Goal: Task Accomplishment & Management: Complete application form

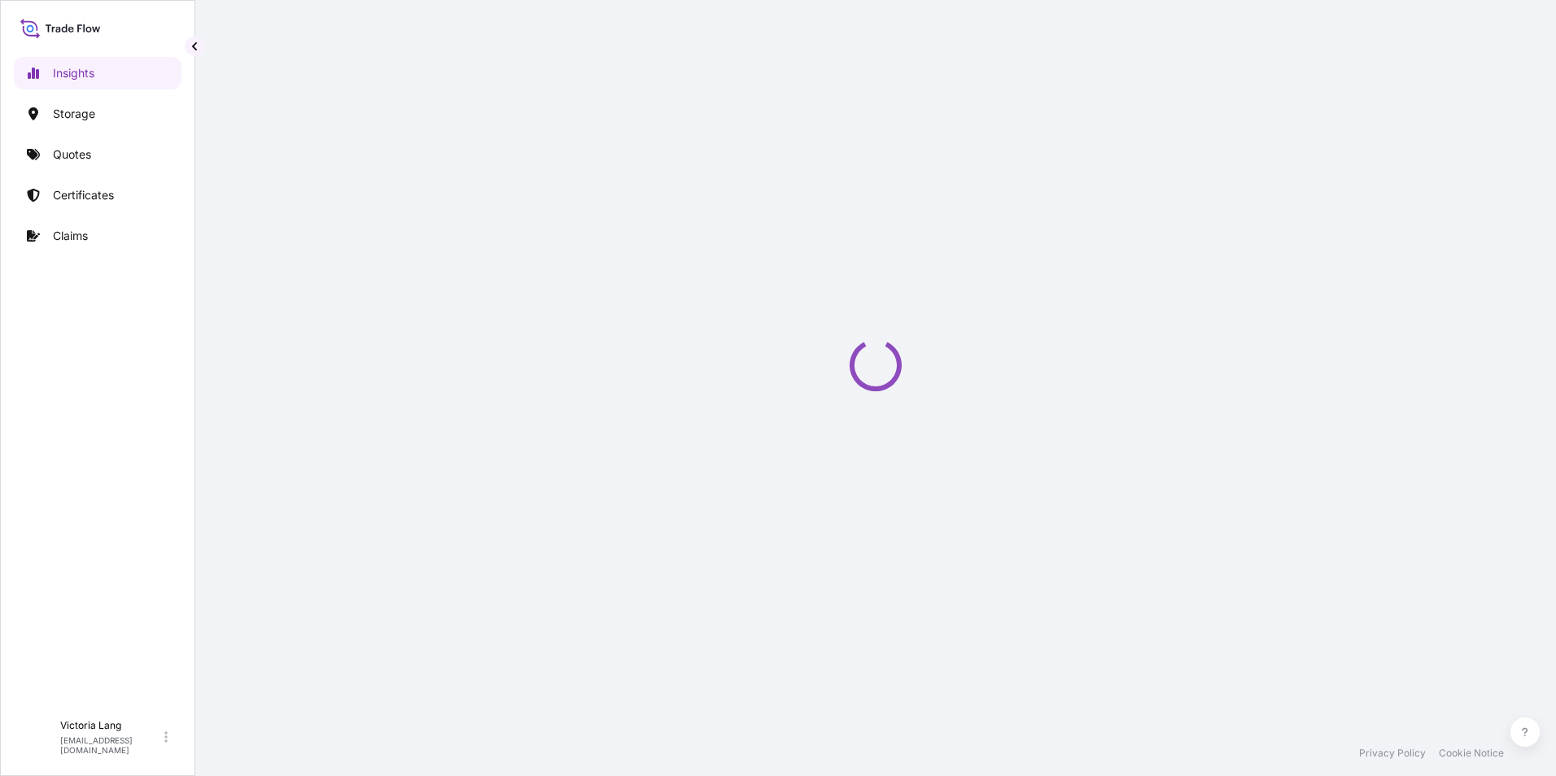
select select "2025"
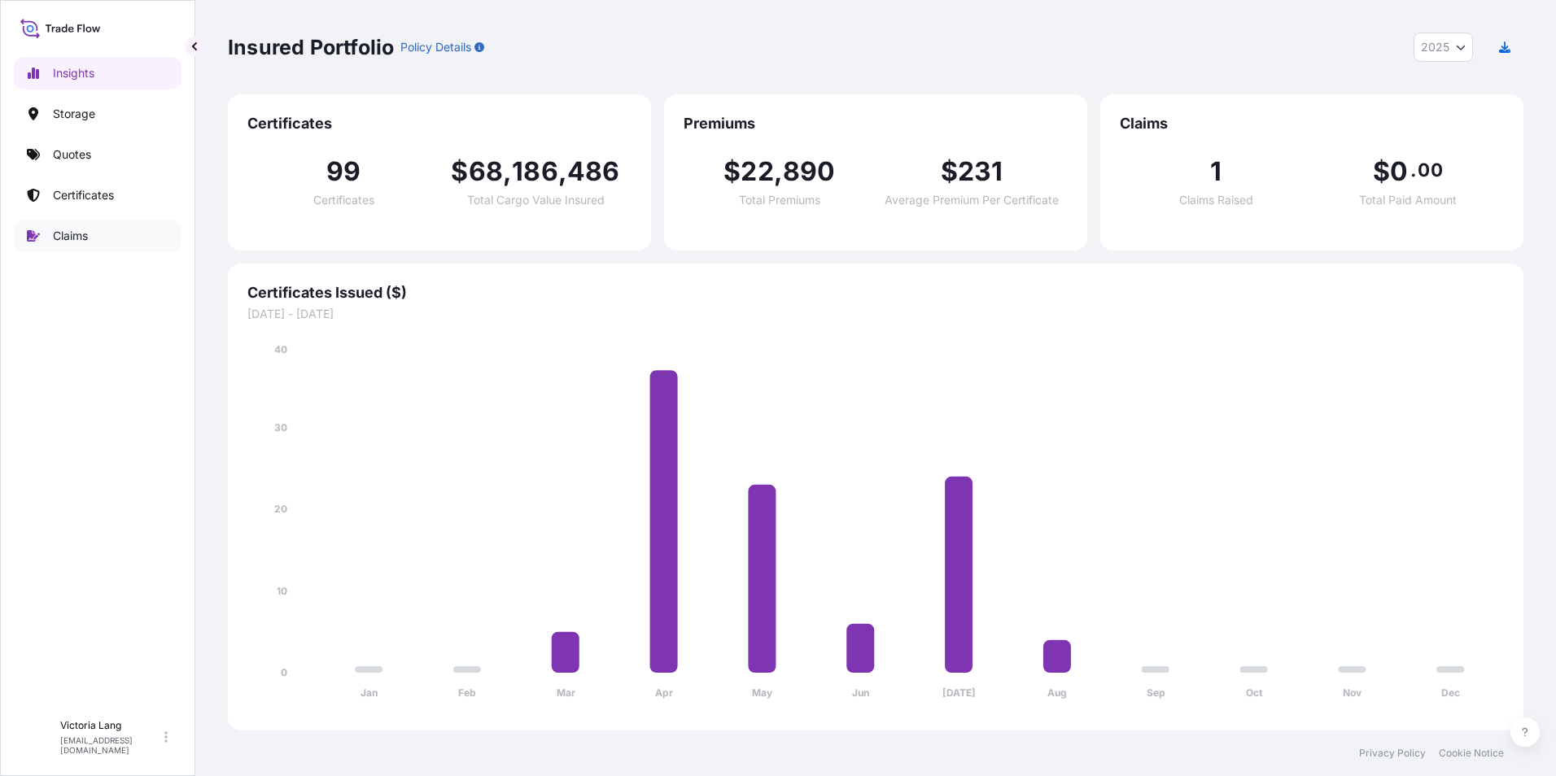
click at [69, 235] on p "Claims" at bounding box center [70, 236] width 35 height 16
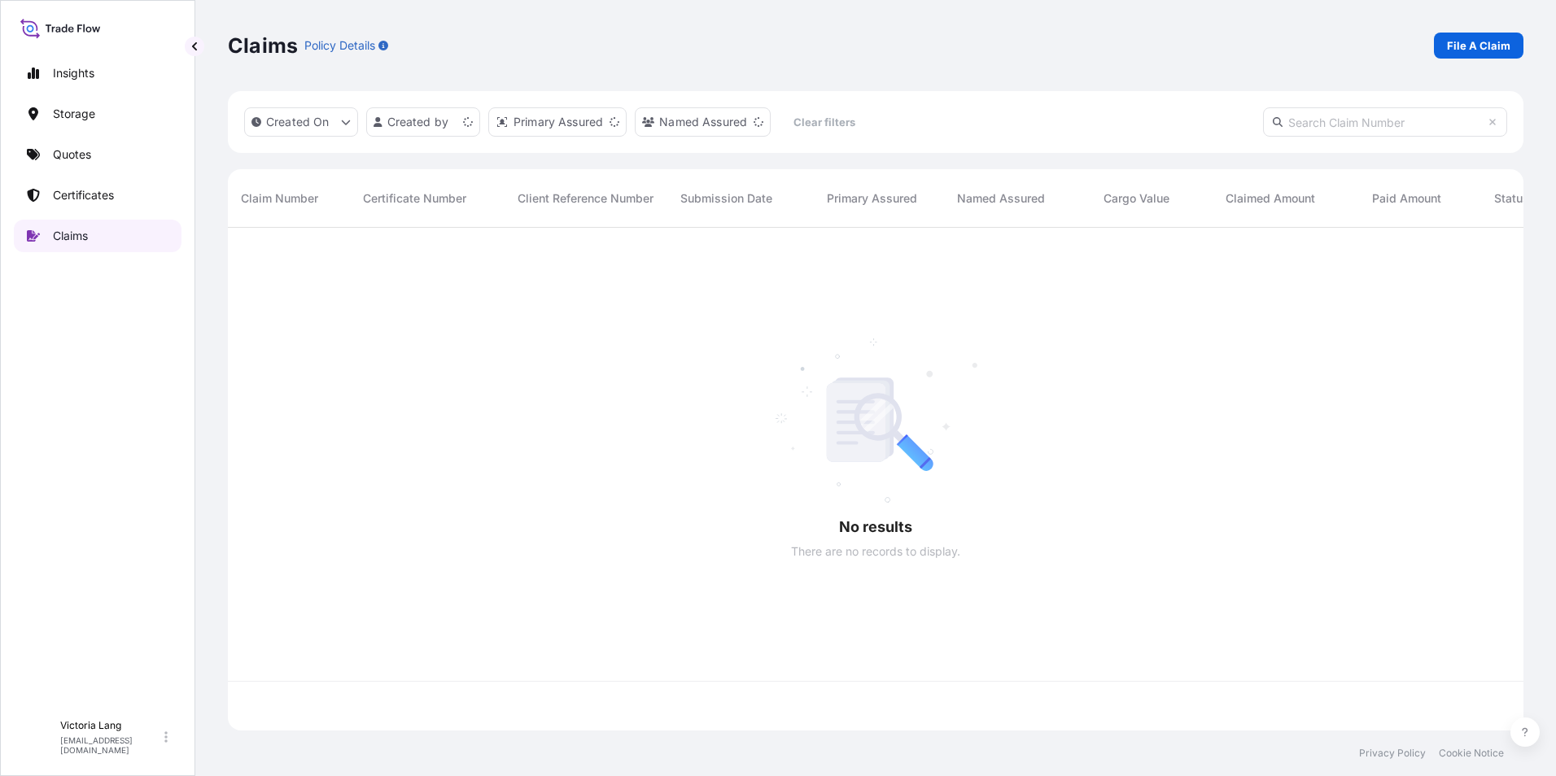
scroll to position [500, 1283]
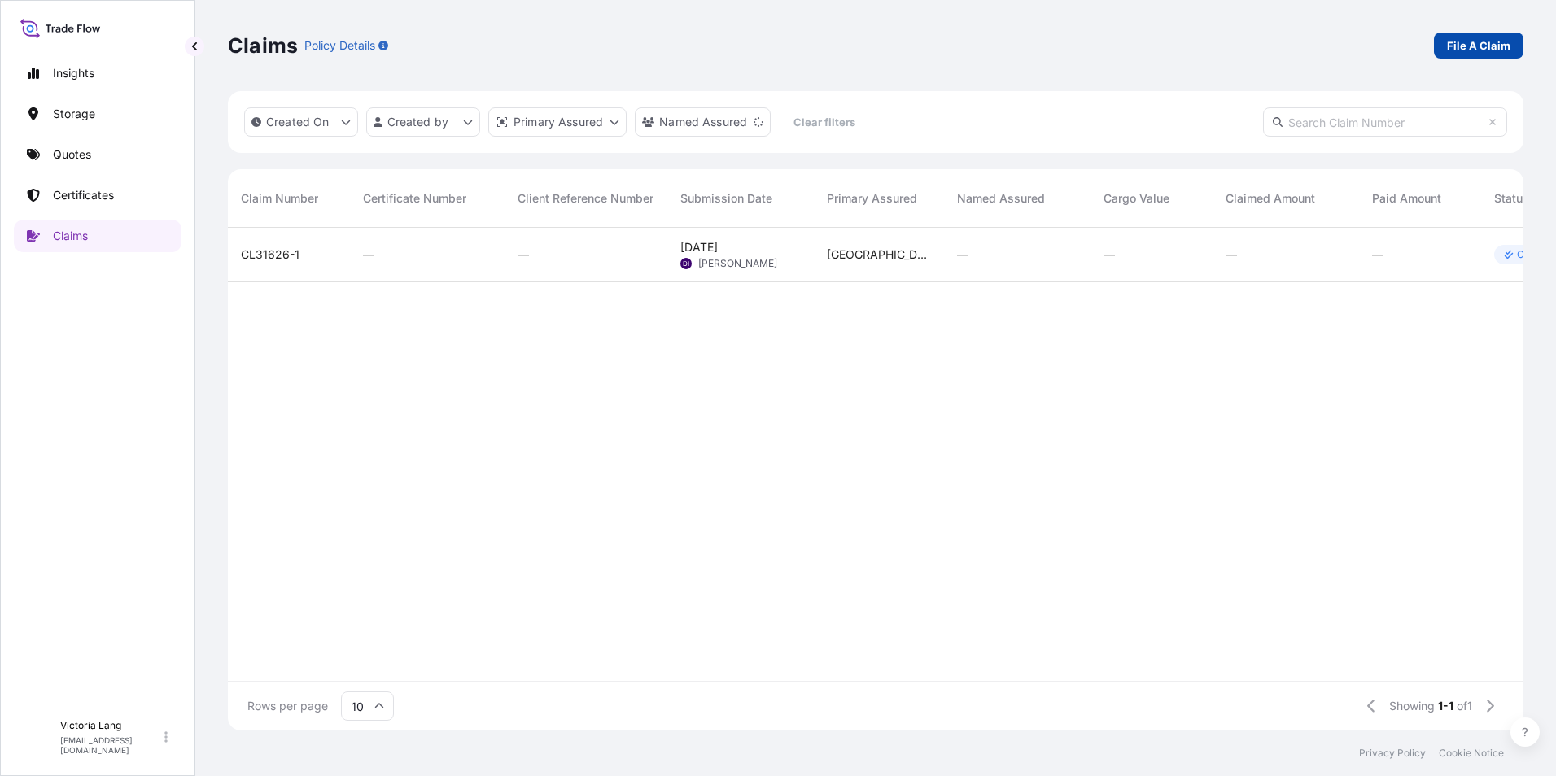
click at [1444, 38] on link "File A Claim" at bounding box center [1477, 46] width 89 height 26
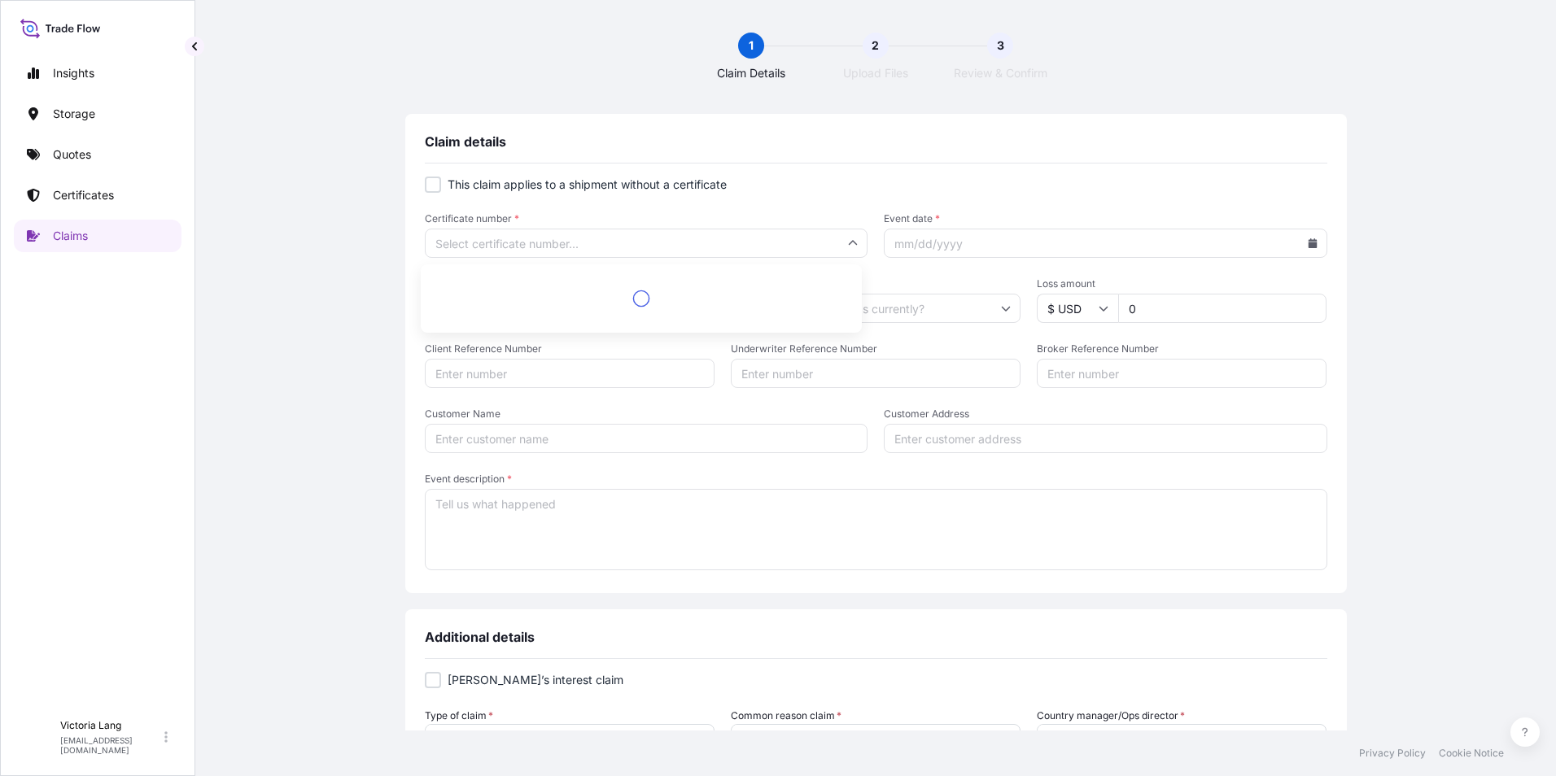
click at [646, 249] on input "Certificate number *" at bounding box center [646, 243] width 443 height 29
click at [579, 84] on div "1 Claim Details 2 Upload Files 3 Review & Confirm Claim details This claim appl…" at bounding box center [875, 365] width 1295 height 731
click at [430, 190] on div at bounding box center [433, 185] width 16 height 16
checkbox input "true"
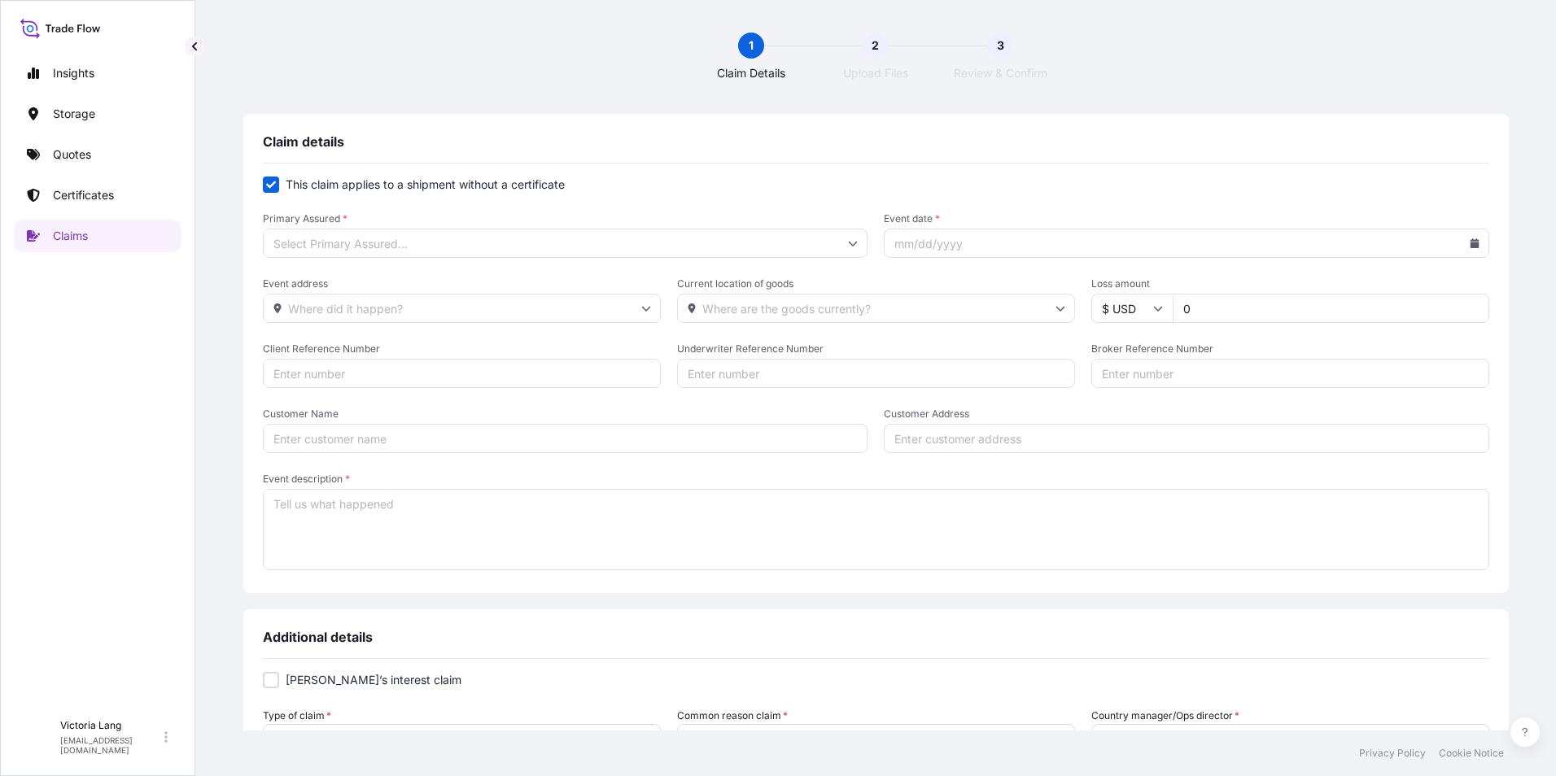
click at [794, 251] on input "Primary Assured *" at bounding box center [565, 243] width 605 height 29
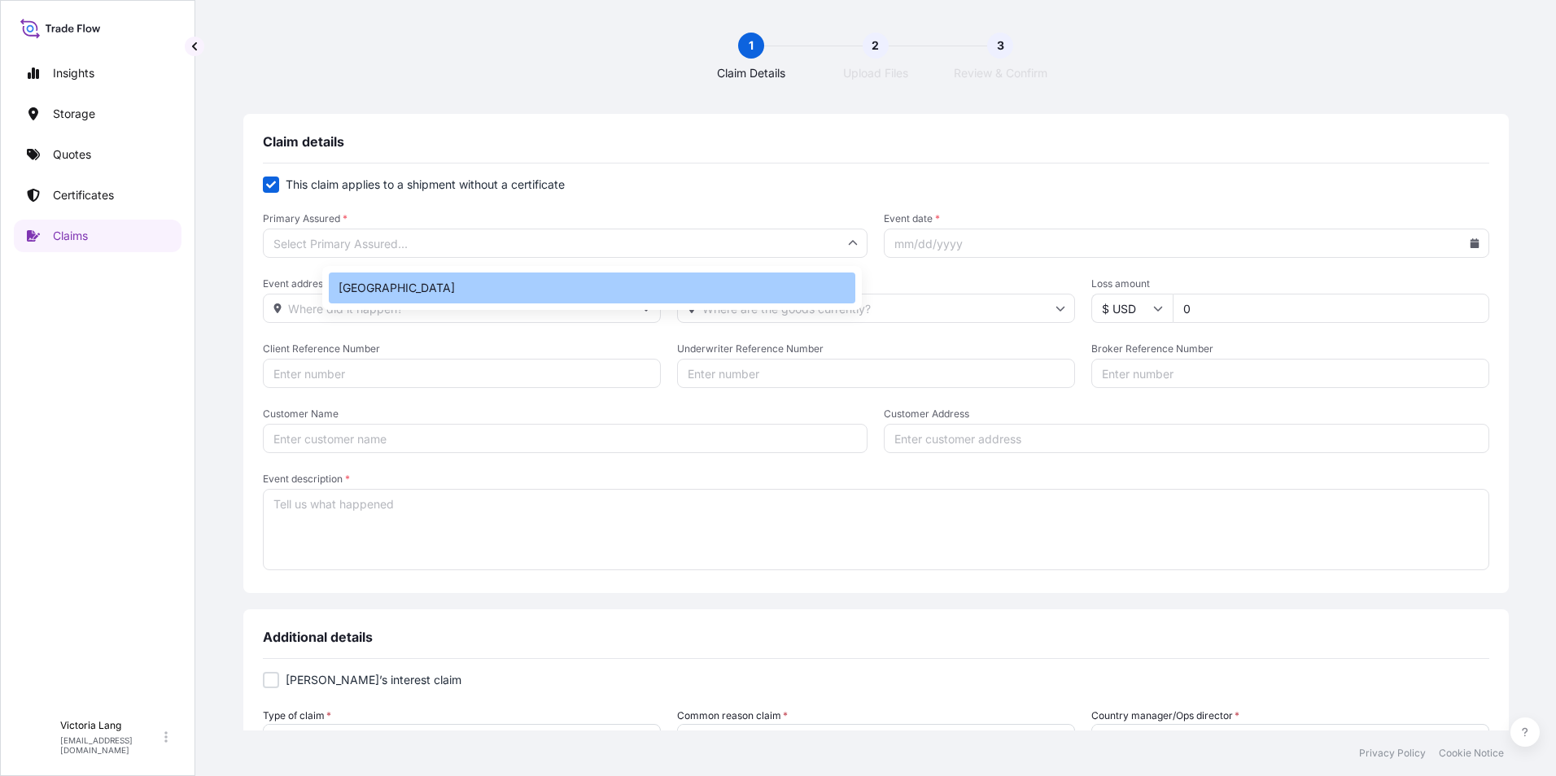
click at [791, 292] on div "Houston" at bounding box center [592, 288] width 526 height 31
type input "Houston"
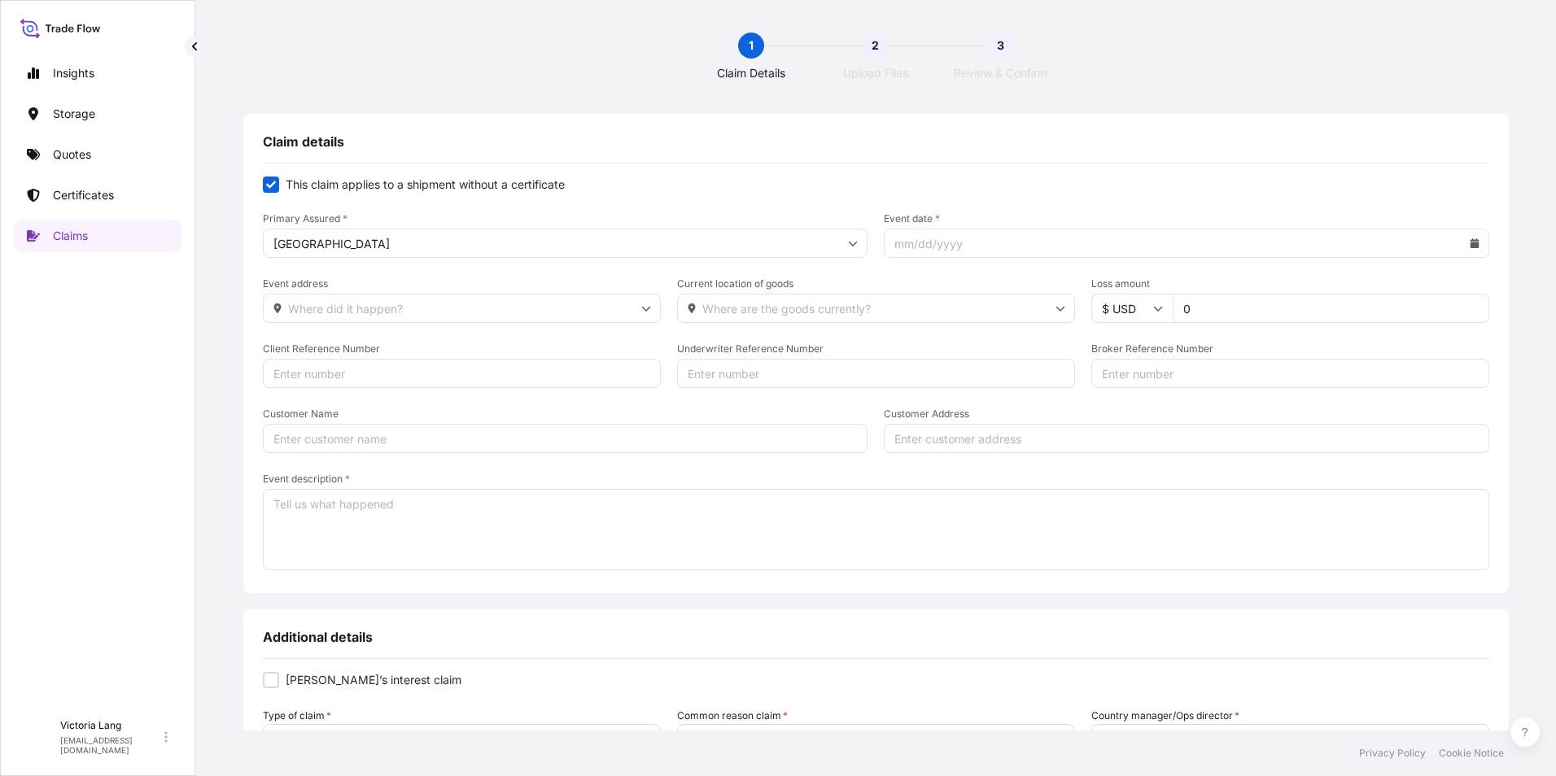
click at [978, 242] on input "Event date *" at bounding box center [1186, 243] width 605 height 29
click at [1469, 247] on icon at bounding box center [1473, 243] width 9 height 10
click at [1338, 287] on icon at bounding box center [1338, 290] width 5 height 9
click at [1275, 486] on button "31" at bounding box center [1274, 481] width 26 height 26
type input "07/31/2025"
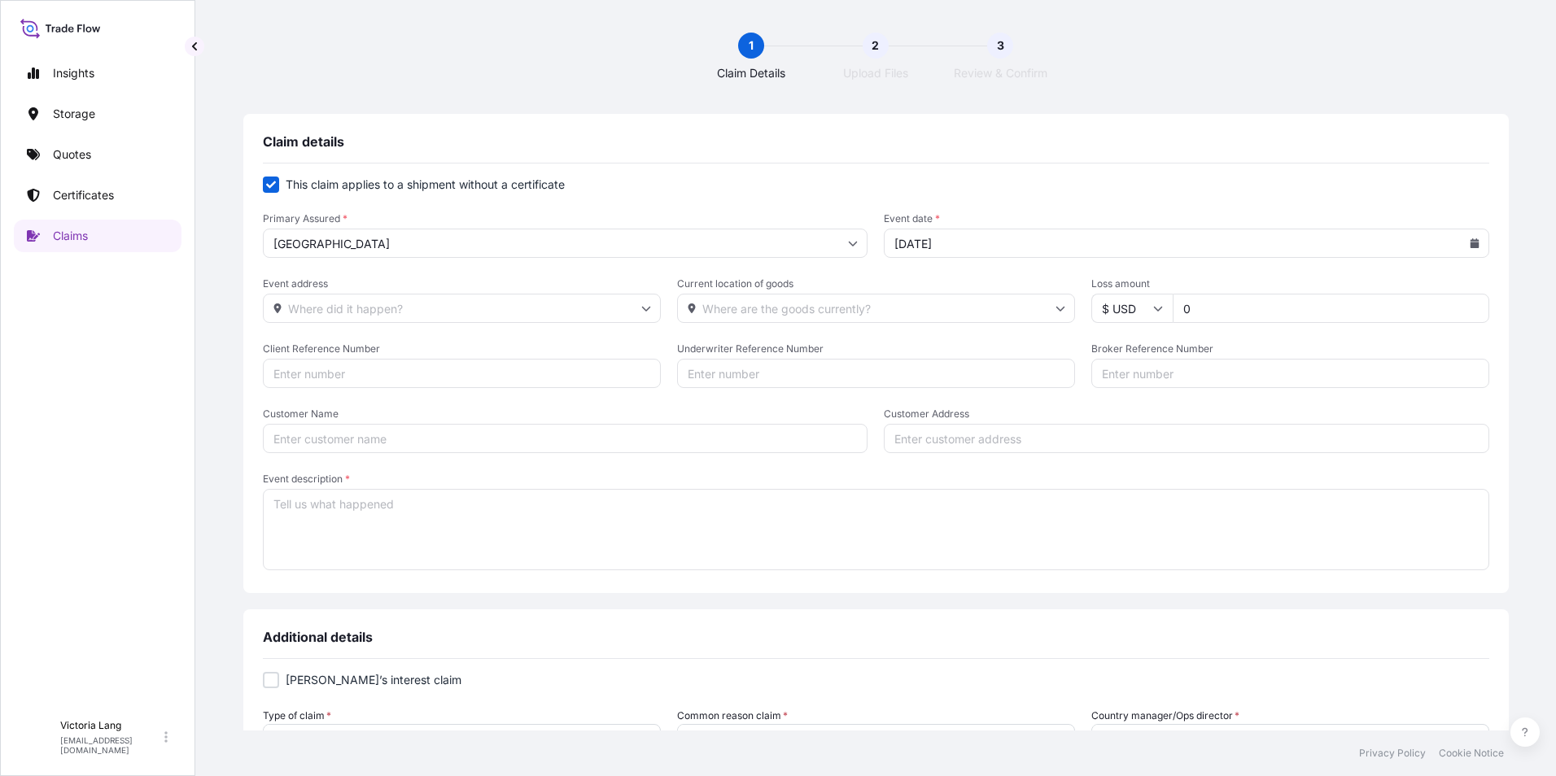
click at [631, 295] on input "Event address" at bounding box center [462, 308] width 398 height 29
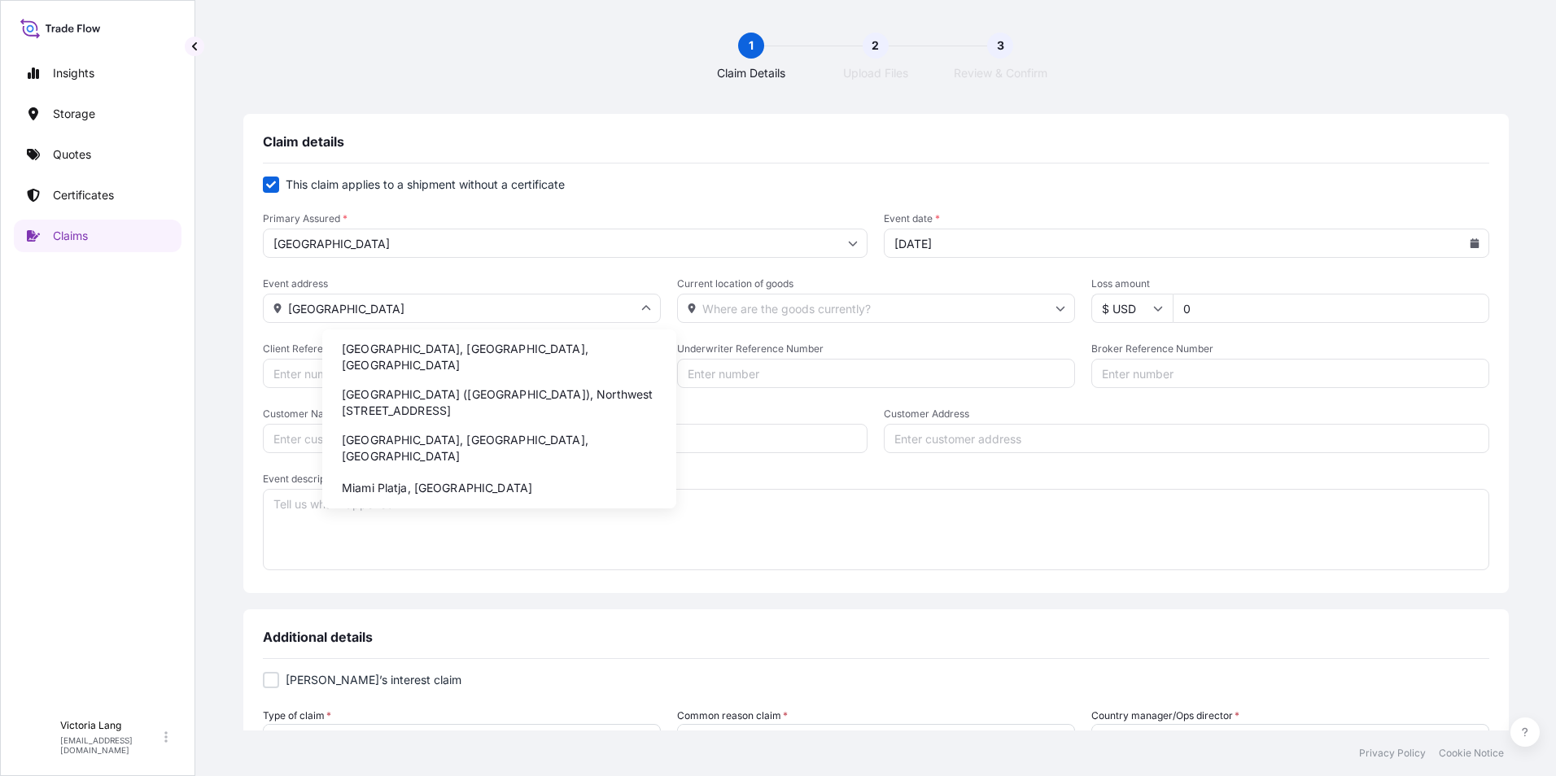
click at [440, 404] on li "Miami International Airport (MIA), Northwest 42nd Avenue, Miami, FL, USA" at bounding box center [499, 403] width 341 height 42
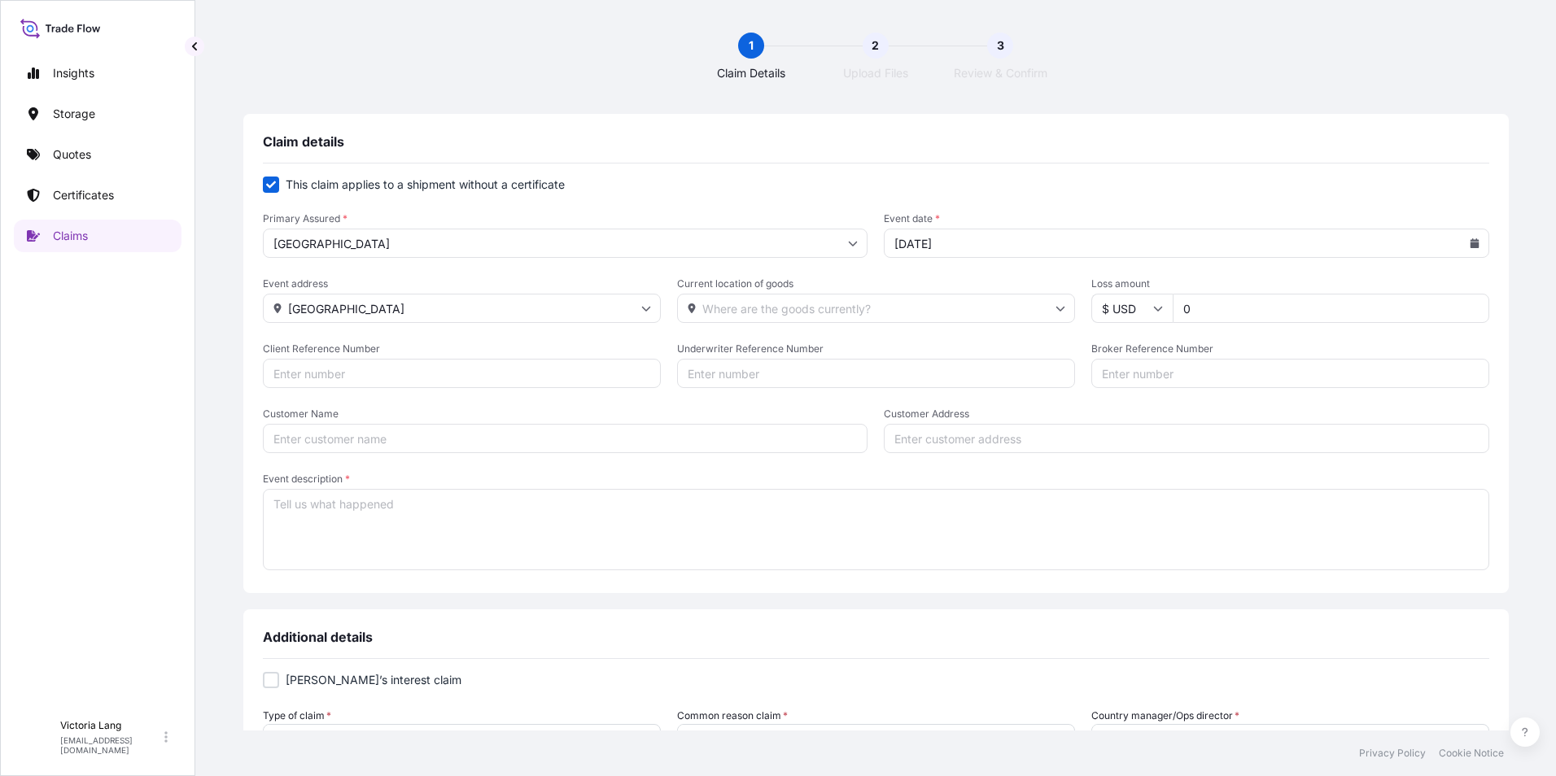
type input "Miami International Airport (MIA), Northwest 42nd Avenue, Miami, FL, USA"
click at [800, 309] on input "Current location of goods" at bounding box center [876, 308] width 398 height 29
paste input "Apex, NC 27523"
click at [817, 355] on li "Apex, NC 27523, USA" at bounding box center [869, 351] width 341 height 31
type input "Apex, NC 27523, USA"
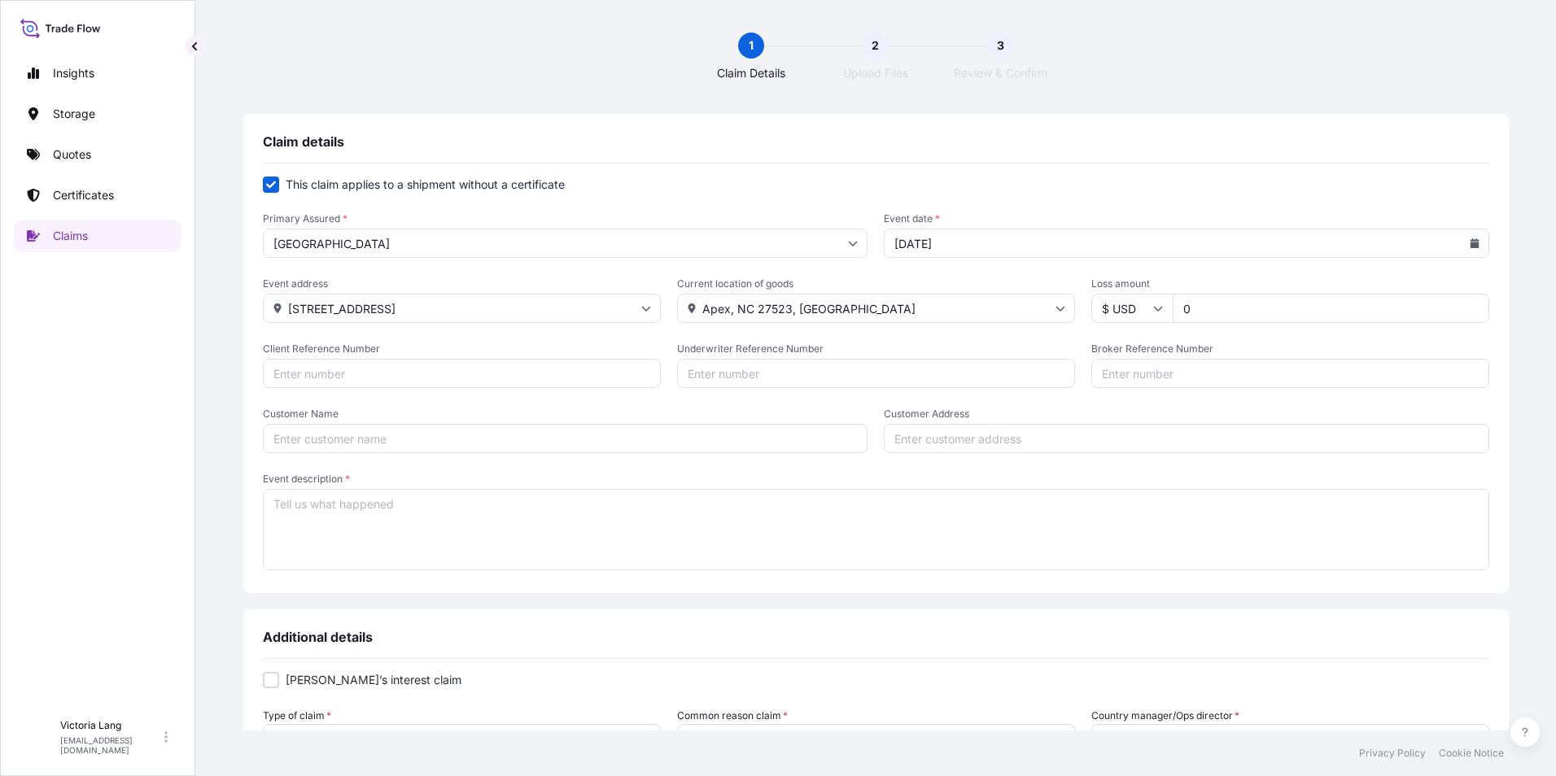
click at [1176, 303] on input "0" at bounding box center [1330, 308] width 316 height 29
type input "11300"
click at [473, 360] on input "Client Reference Number" at bounding box center [462, 373] width 398 height 29
type input "10820827472"
click at [580, 439] on input "Customer Name" at bounding box center [565, 438] width 605 height 29
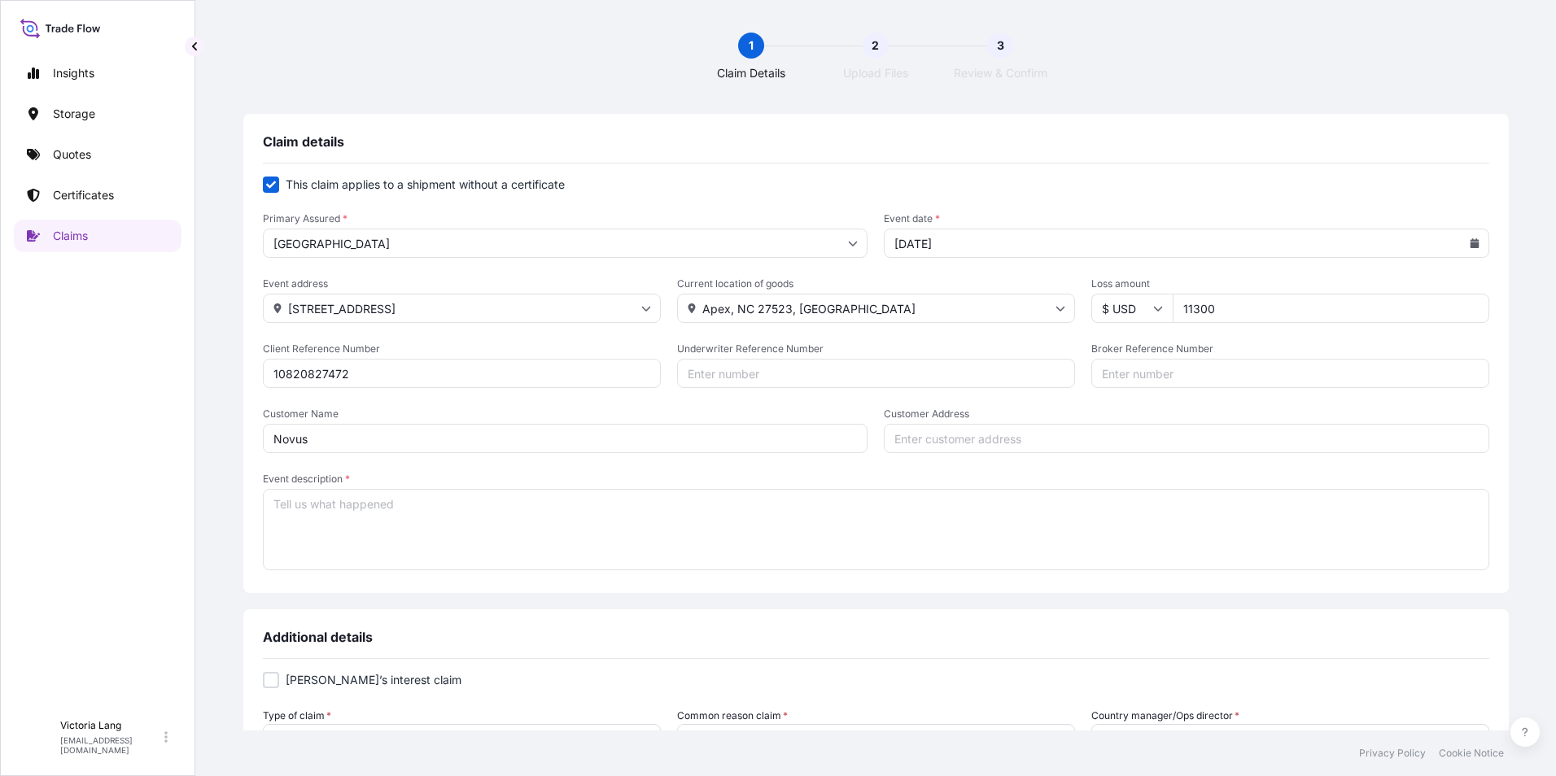
type input "Novus"
click at [376, 513] on textarea "Event description *" at bounding box center [876, 529] width 1226 height 81
paste textarea "One of the pallets arrived damaged with bags visibility leaking product. Upon r…"
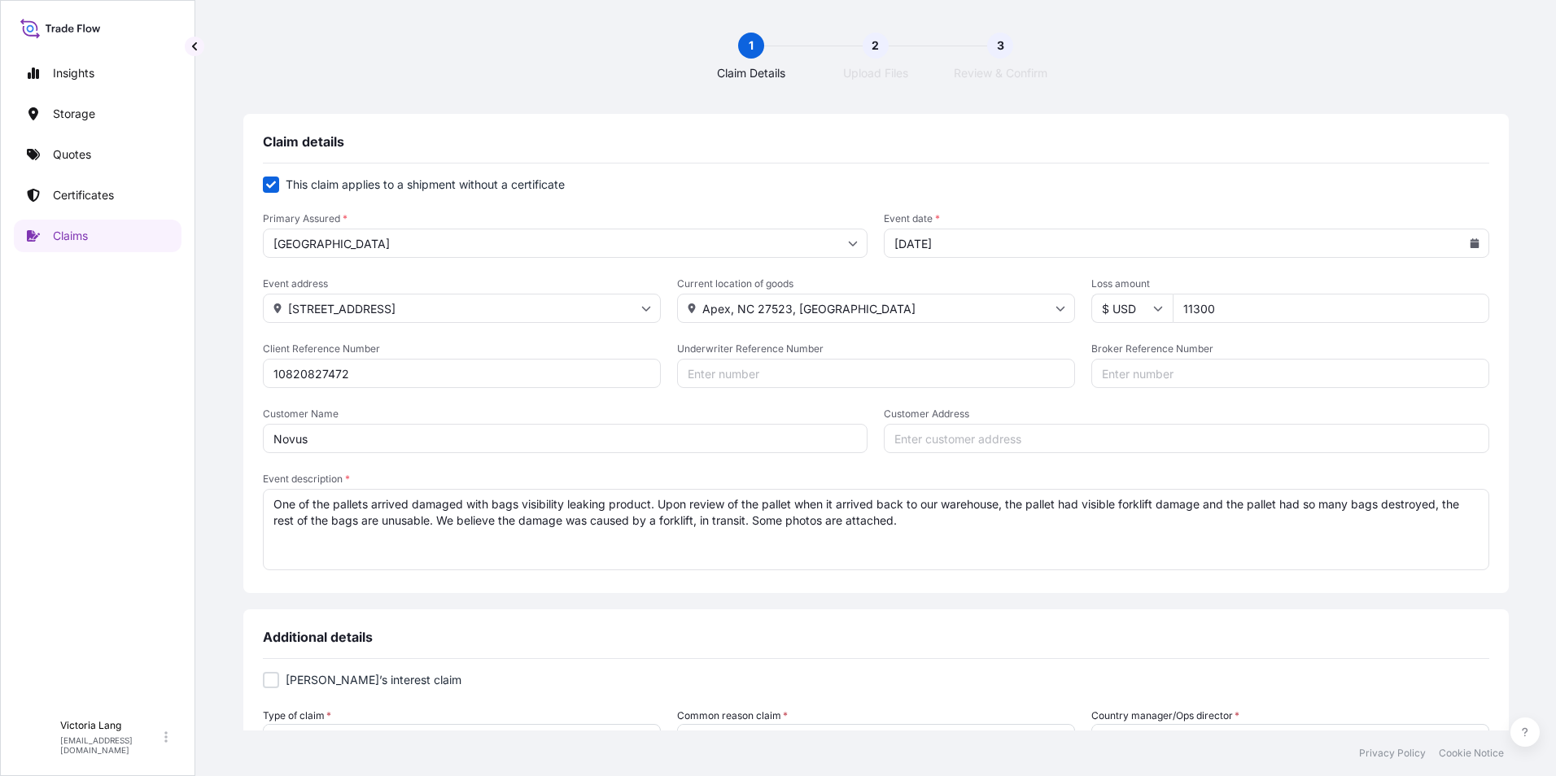
scroll to position [81, 0]
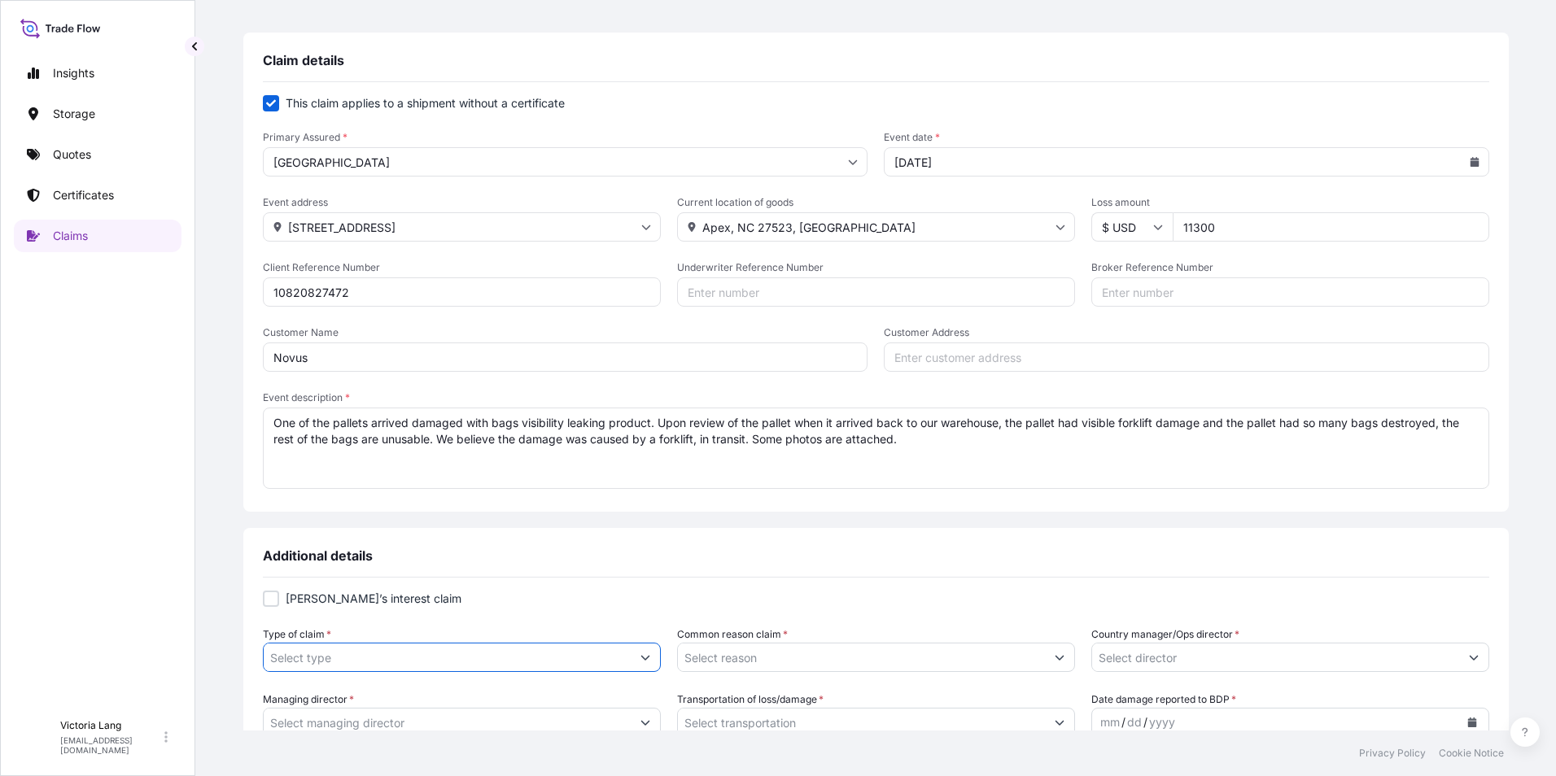
click at [617, 652] on input "Type of claim *" at bounding box center [447, 657] width 367 height 29
drag, startPoint x: 1097, startPoint y: 439, endPoint x: 958, endPoint y: 437, distance: 139.1
click at [958, 437] on textarea "One of the pallets arrived damaged with bags visibility leaking product. Upon r…" at bounding box center [876, 448] width 1226 height 81
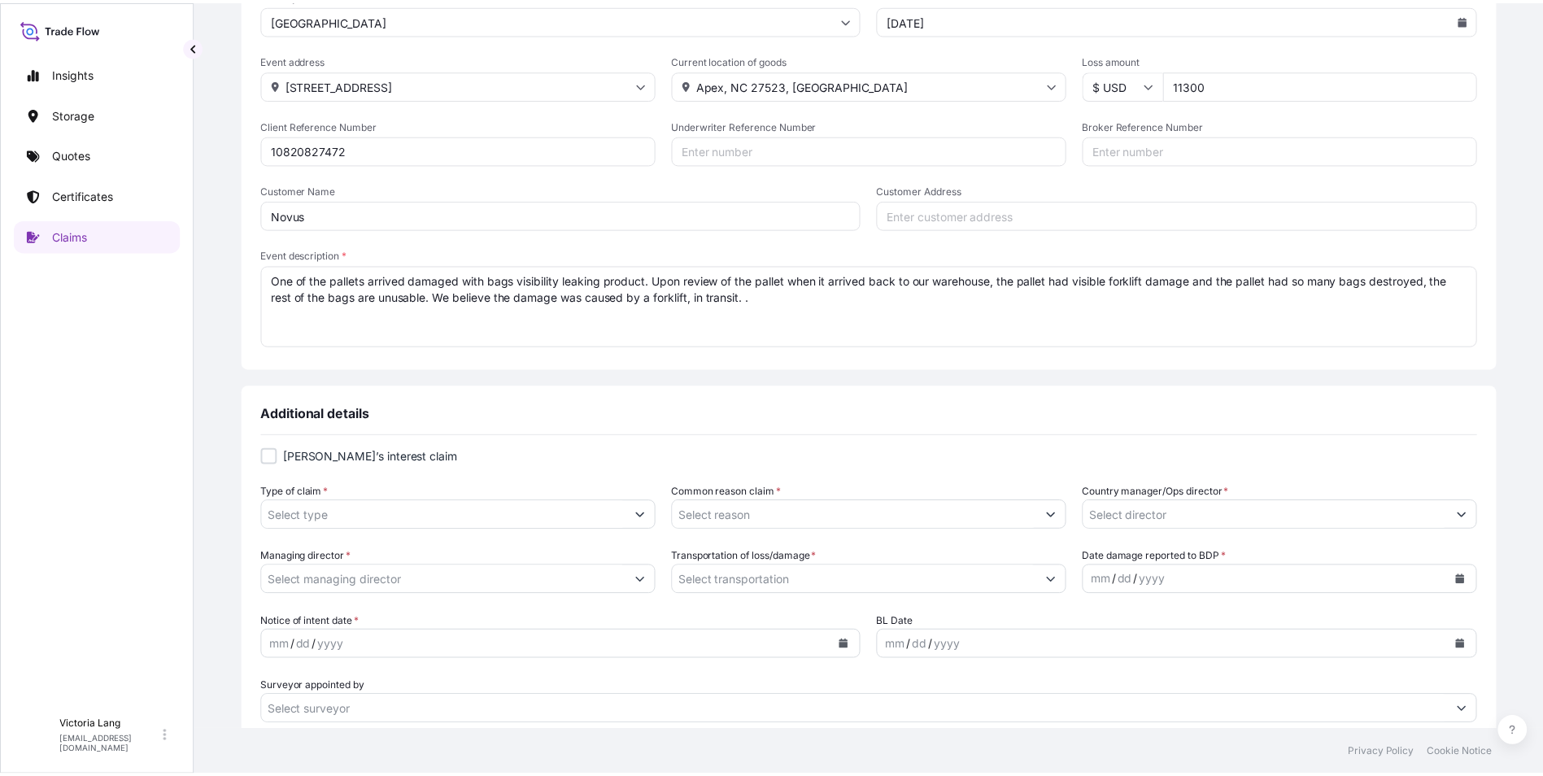
scroll to position [244, 0]
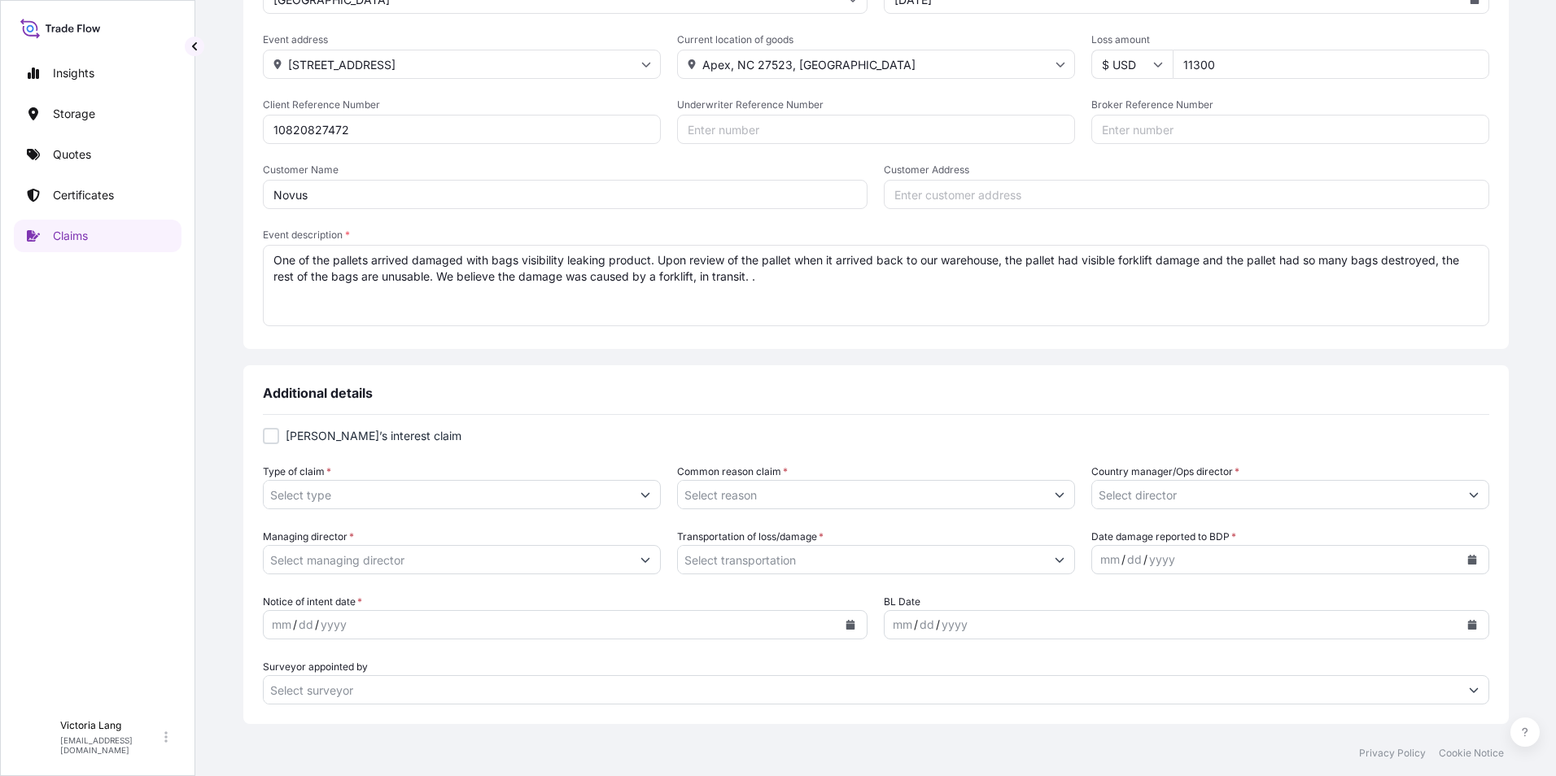
type textarea "One of the pallets arrived damaged with bags visibility leaking product. Upon r…"
click at [649, 496] on icon "Show suggestions" at bounding box center [644, 495] width 9 height 5
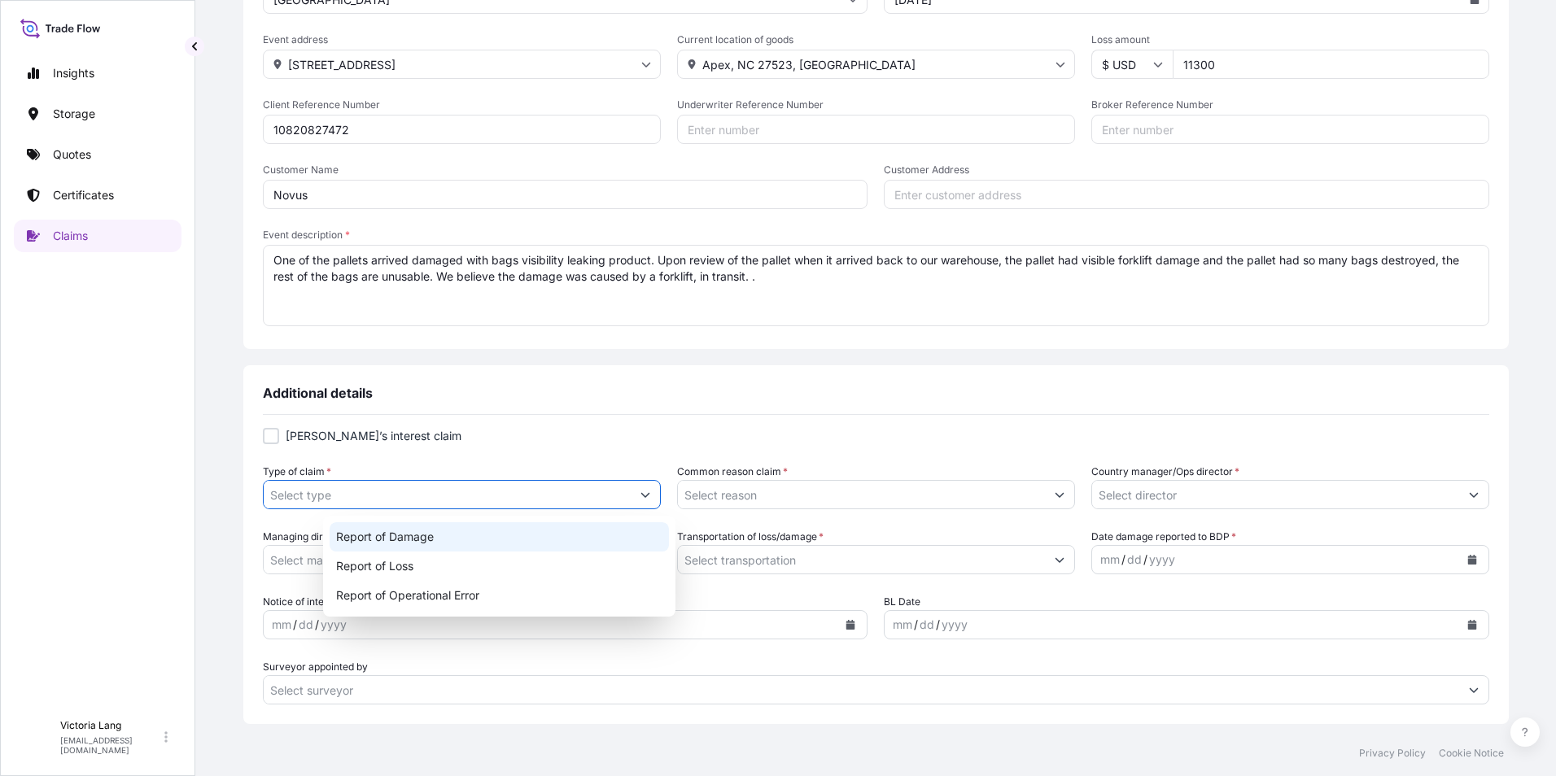
click at [617, 543] on div "Report of Damage" at bounding box center [498, 536] width 339 height 29
type input "Report of Damage"
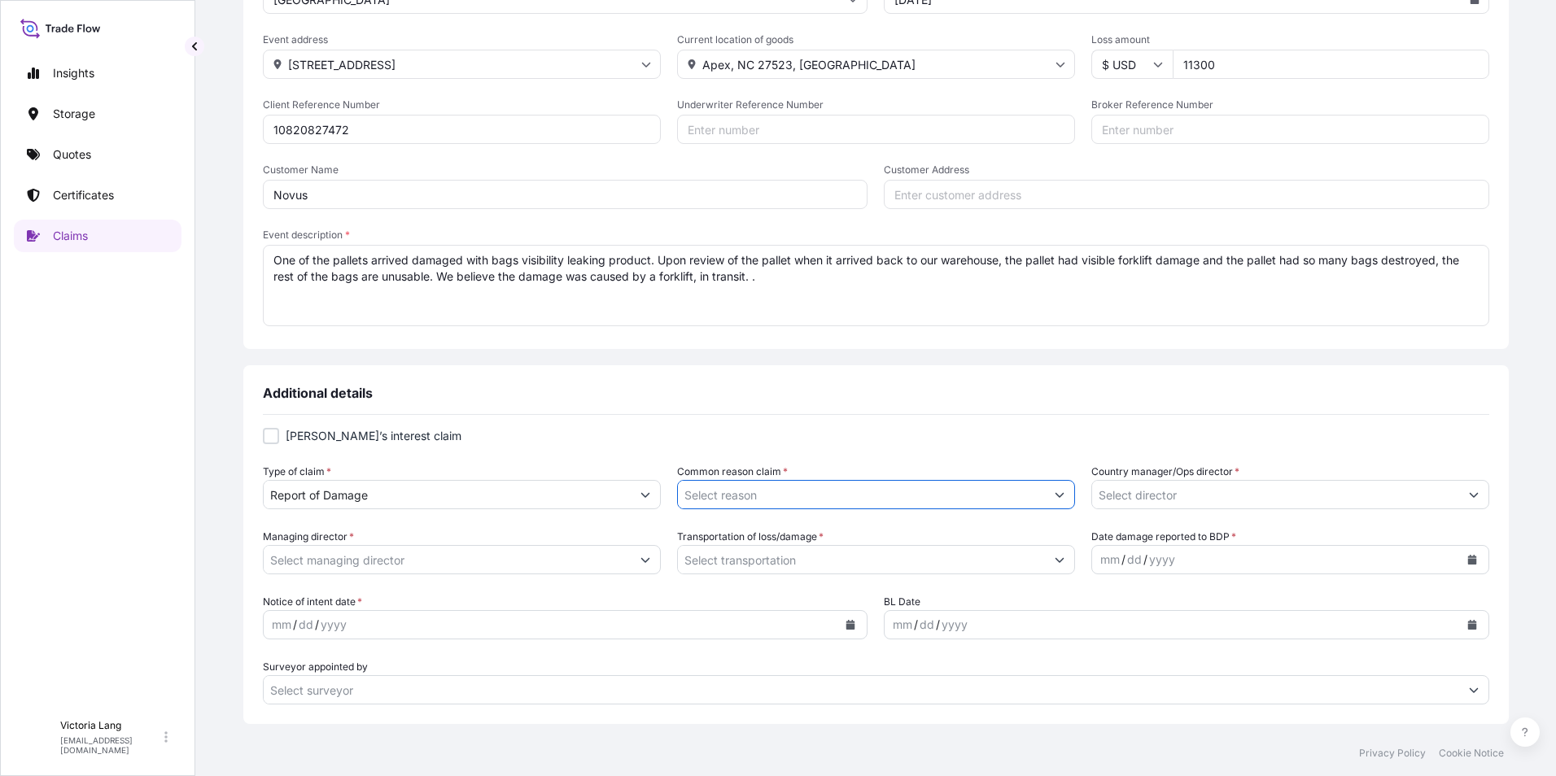
click at [995, 498] on input "Common reason claim *" at bounding box center [861, 494] width 367 height 29
click at [1038, 491] on button "Show suggestions" at bounding box center [1052, 494] width 29 height 29
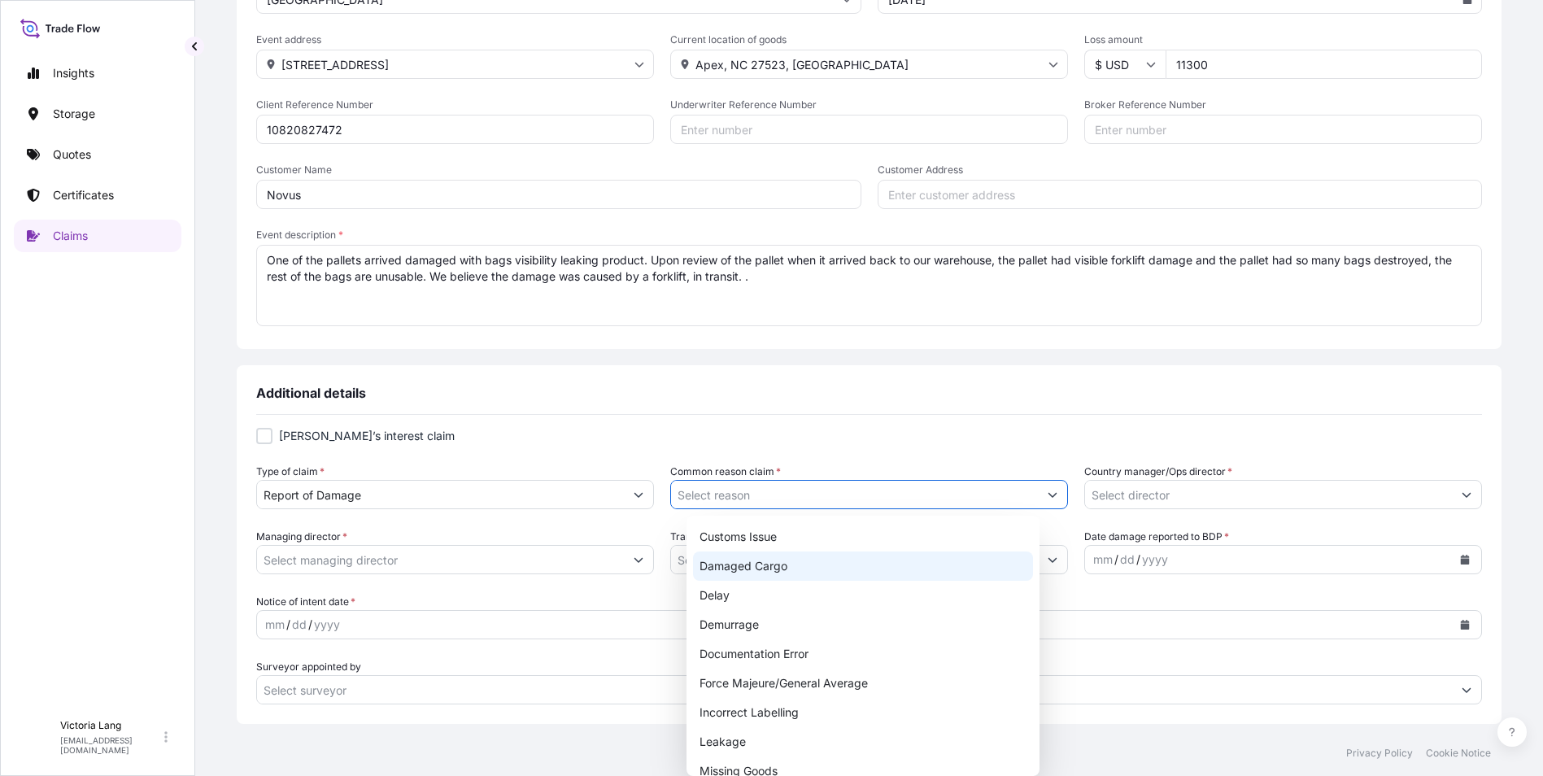
click at [934, 552] on div "Damaged Cargo" at bounding box center [862, 566] width 339 height 29
type input "Damaged Cargo"
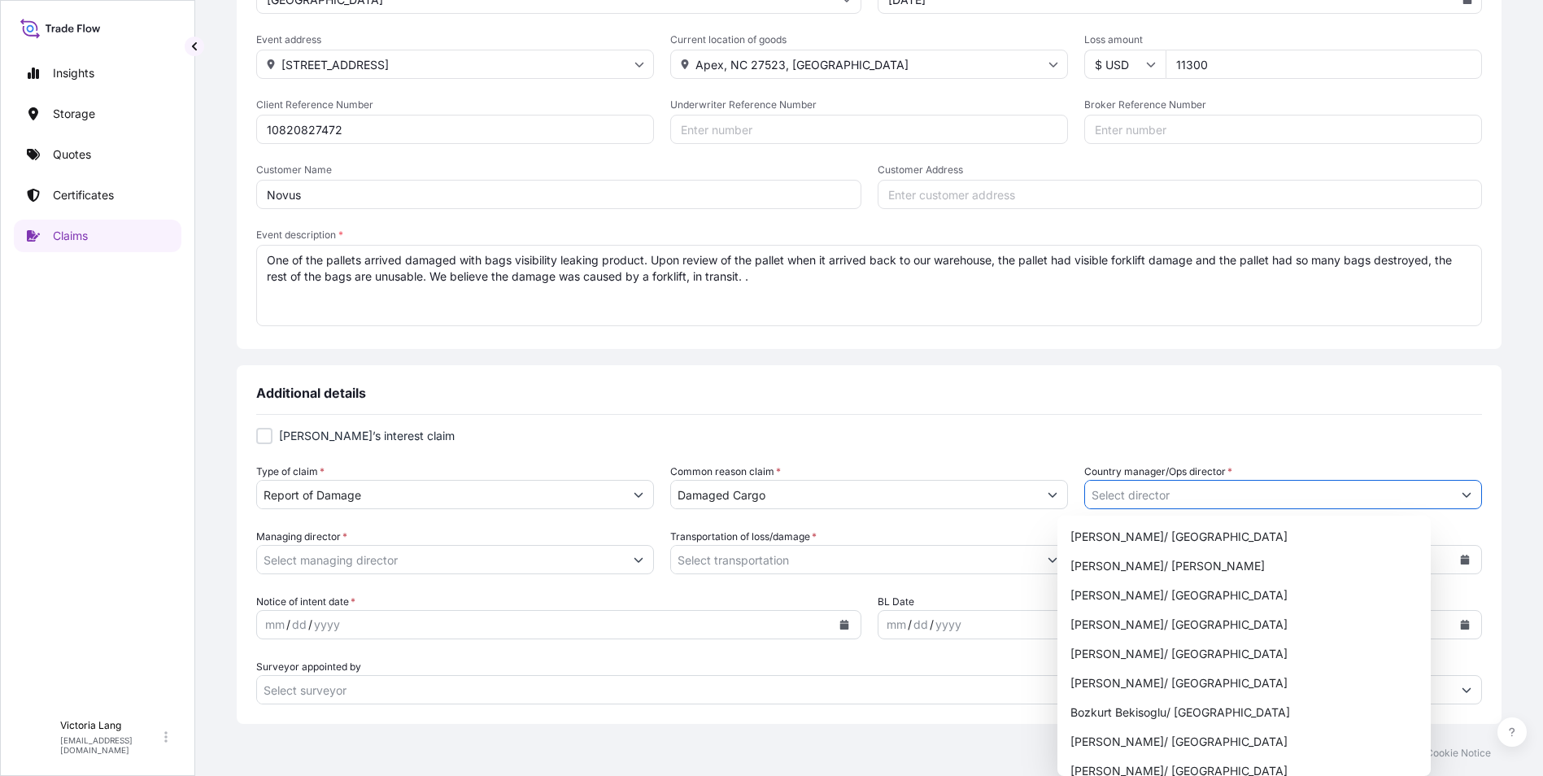
click at [1452, 500] on button "Show suggestions" at bounding box center [1466, 494] width 29 height 29
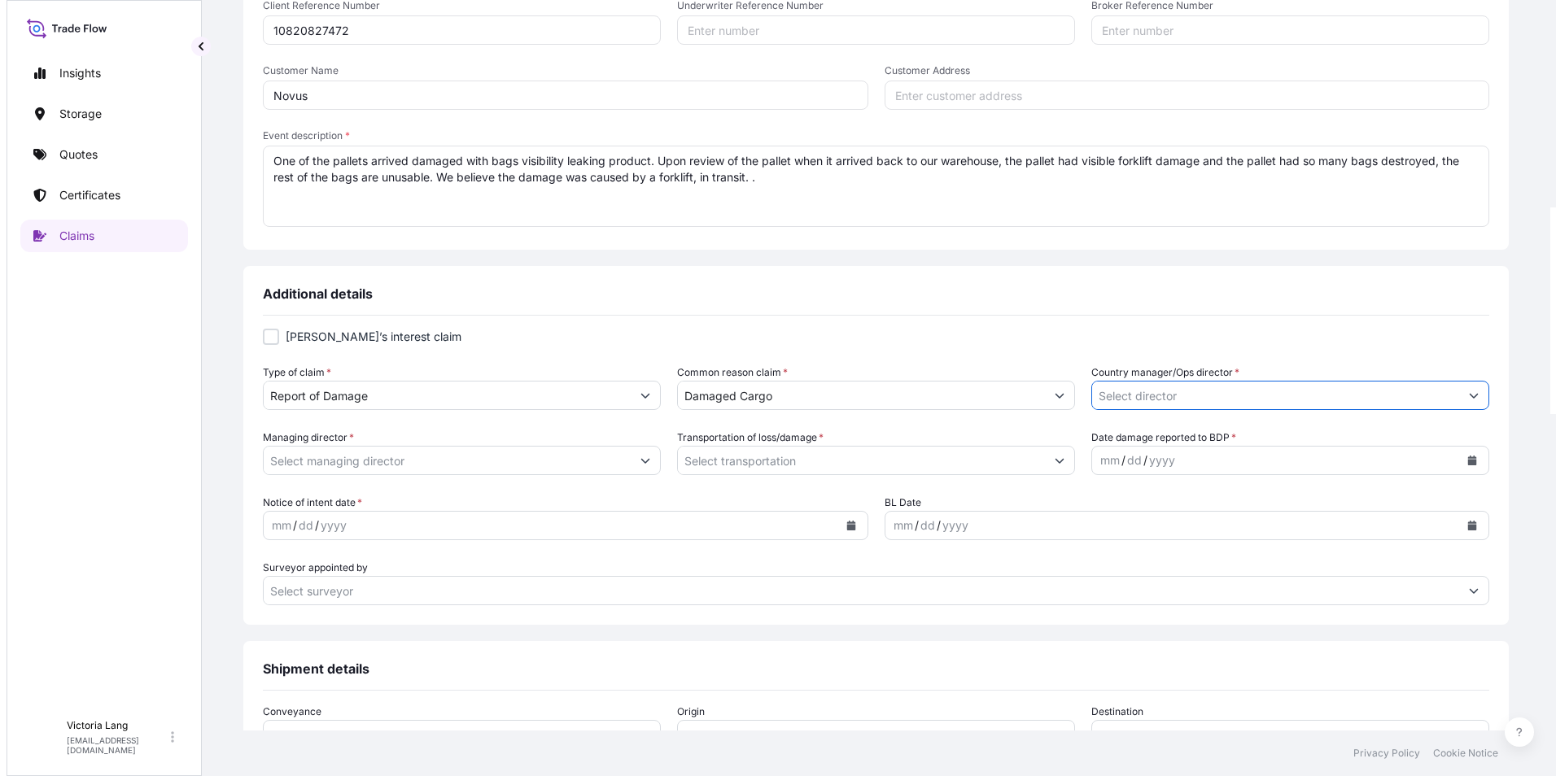
scroll to position [407, 0]
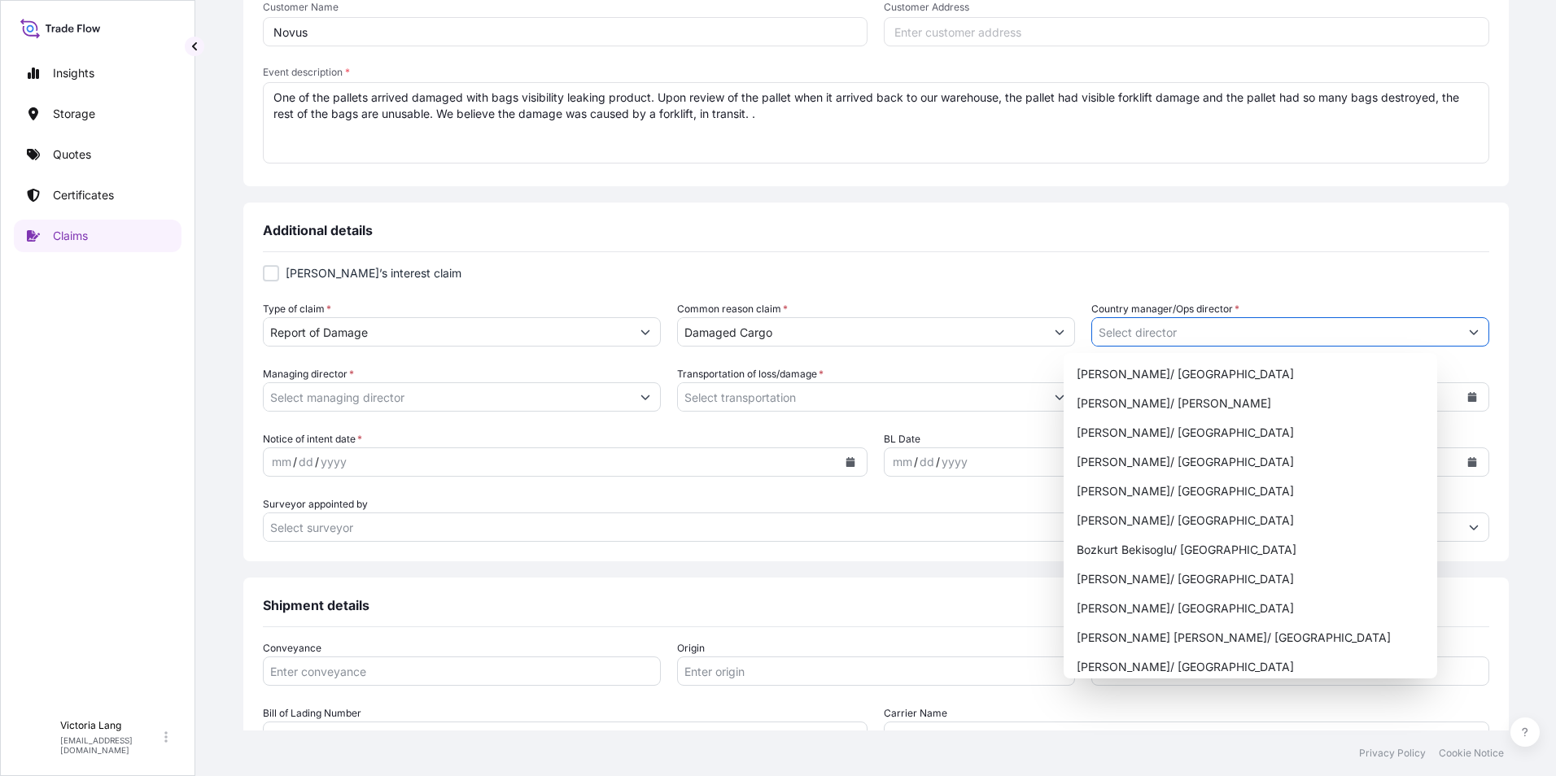
click at [1459, 334] on button "Show suggestions" at bounding box center [1473, 331] width 29 height 29
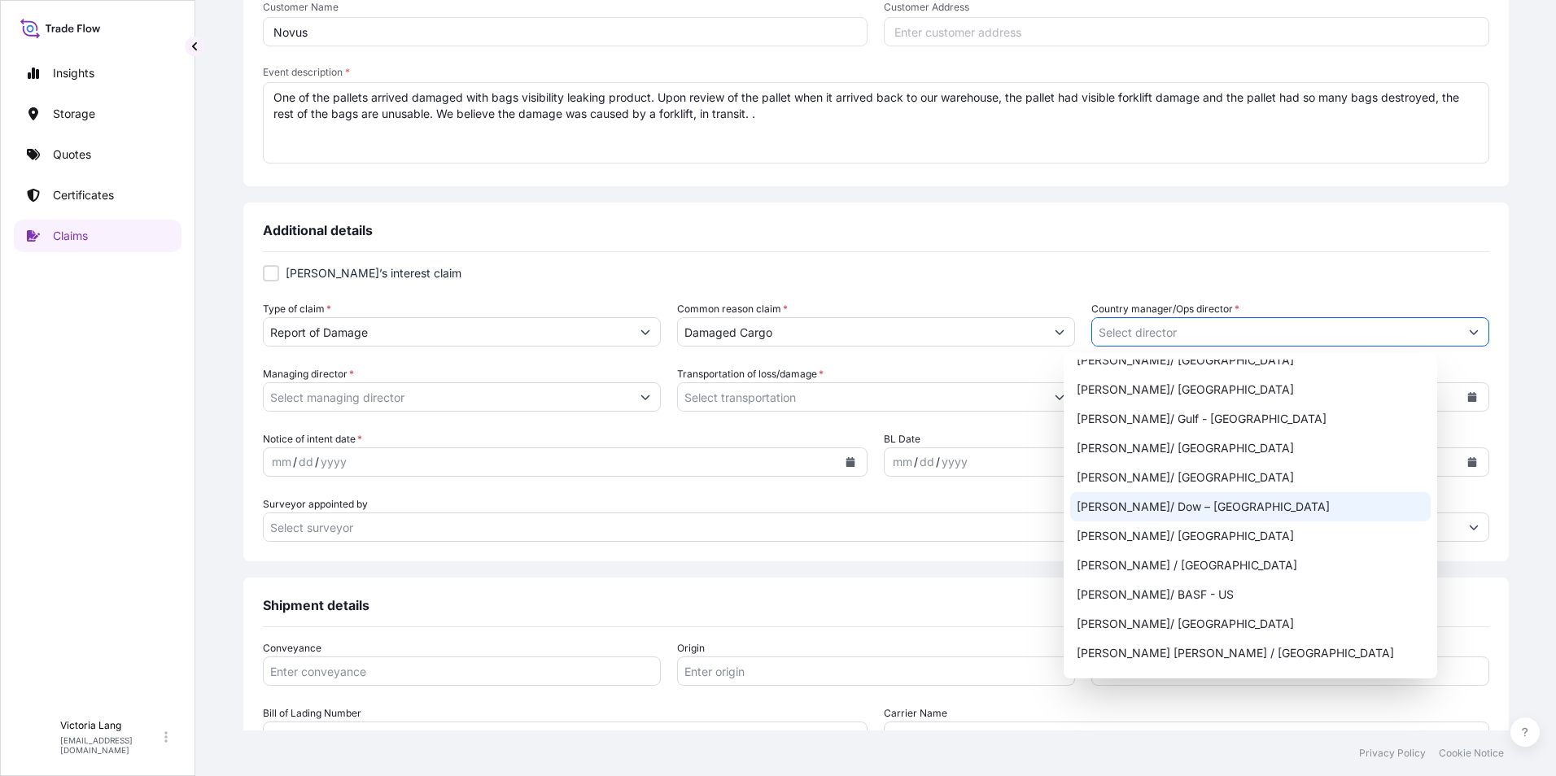
scroll to position [811, 0]
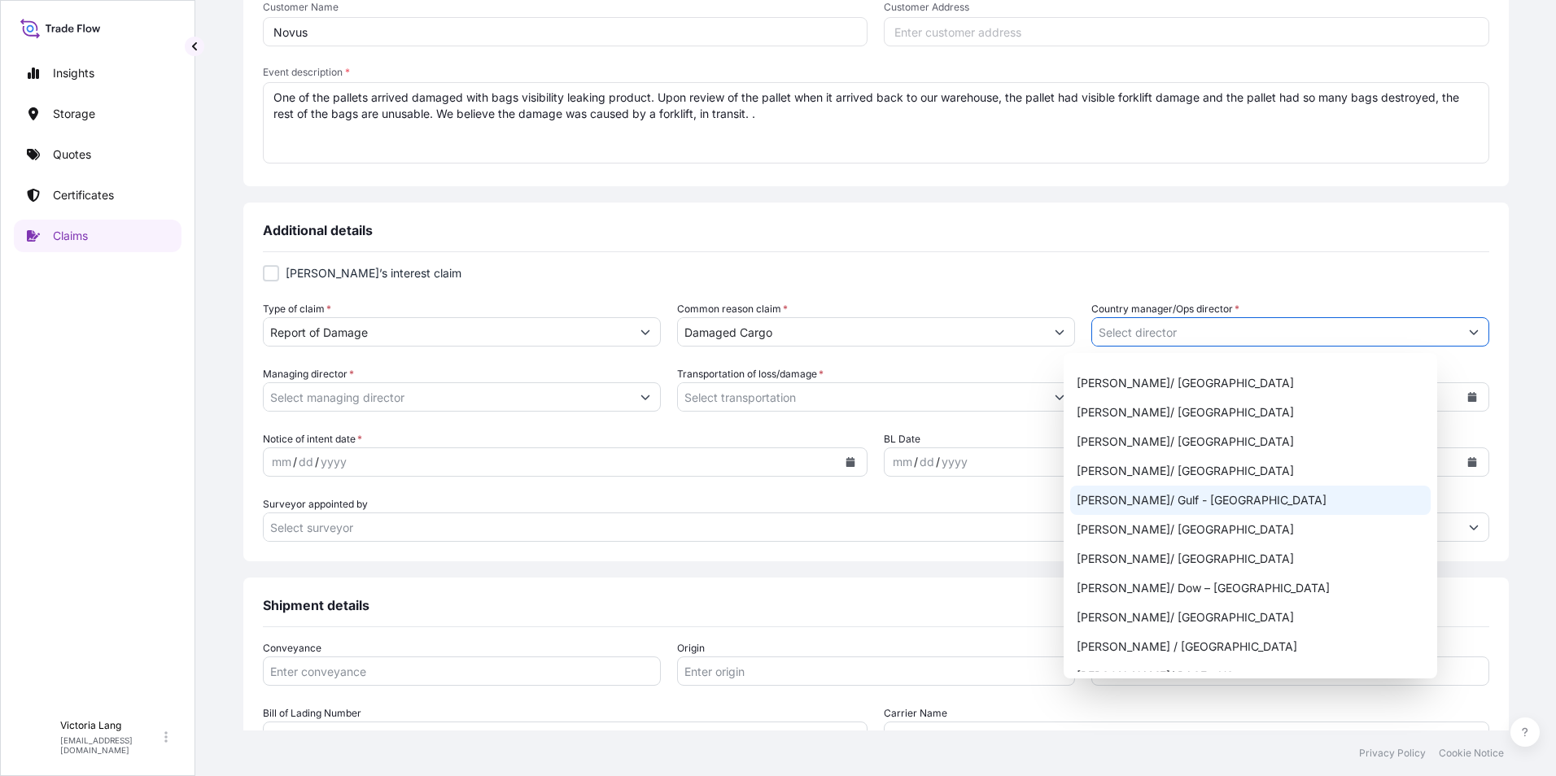
click at [1250, 501] on div "Luis Montes/ Gulf - West Coast" at bounding box center [1250, 500] width 360 height 29
type input "Luis Montes/ Gulf - West Coast"
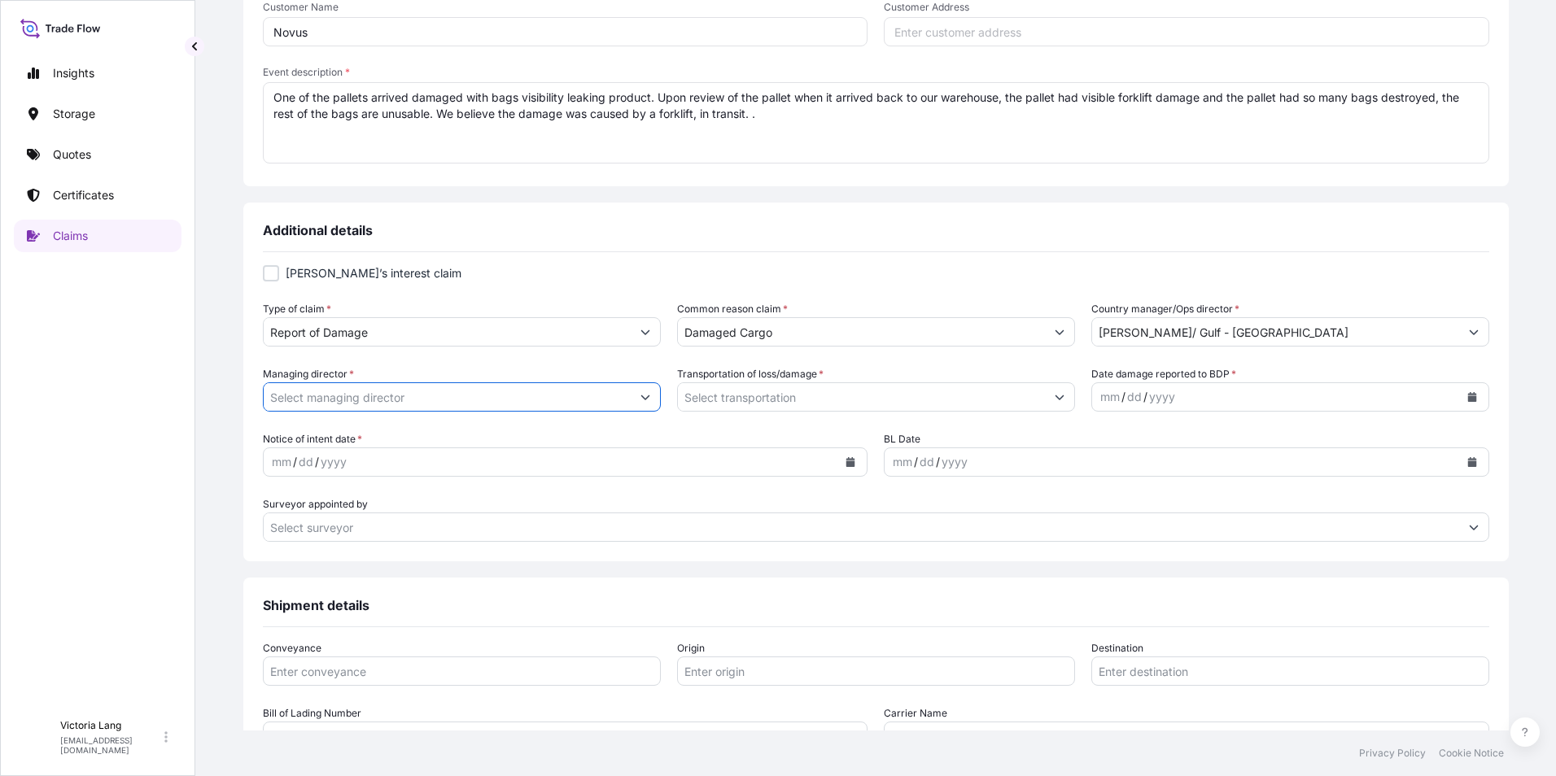
click at [508, 396] on input "Managing director *" at bounding box center [447, 396] width 367 height 29
click at [660, 392] on button "Show suggestions" at bounding box center [645, 396] width 29 height 29
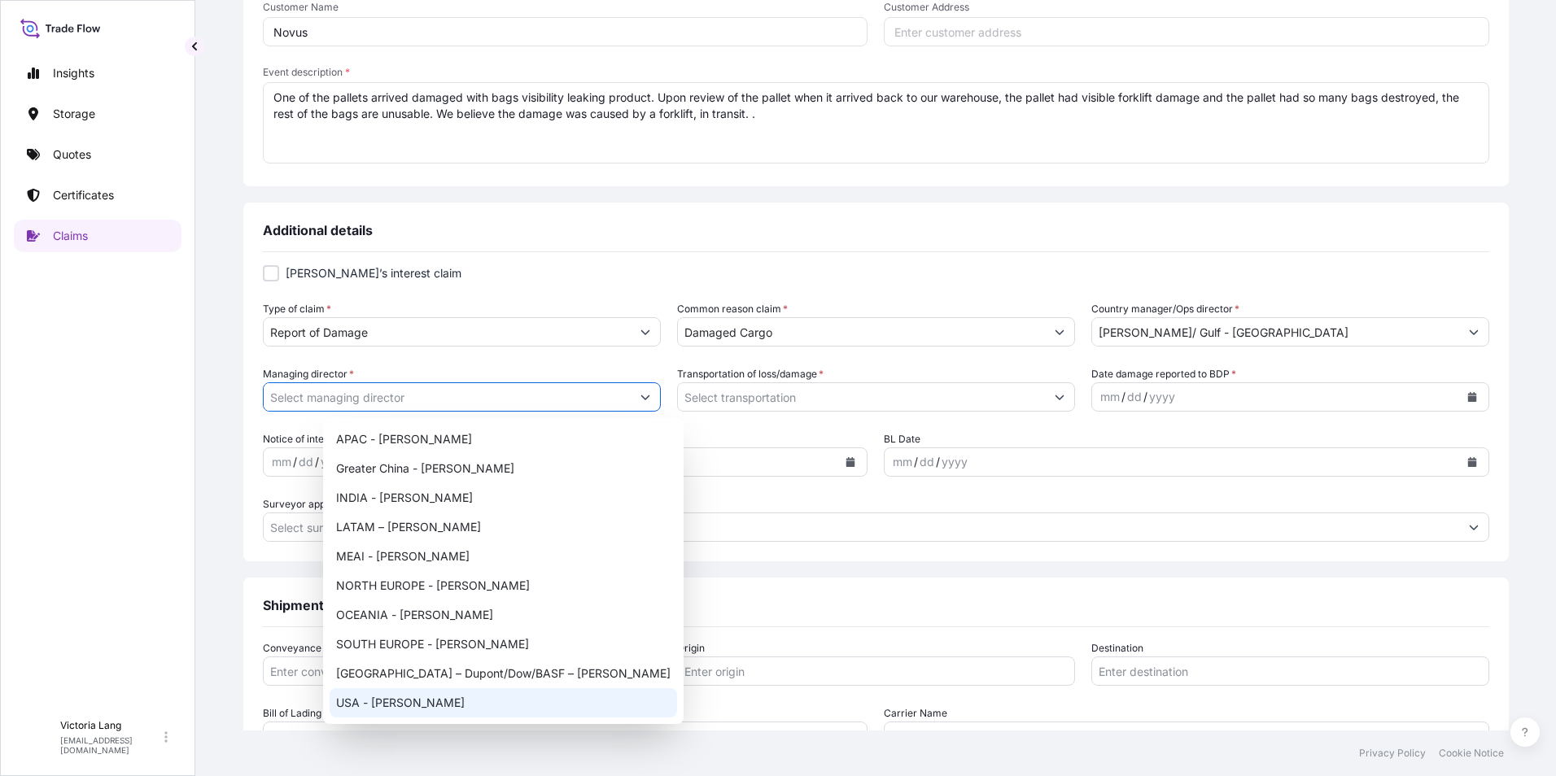
click at [425, 705] on div "USA - Jason Carl" at bounding box center [502, 702] width 347 height 29
type input "USA - Jason Carl"
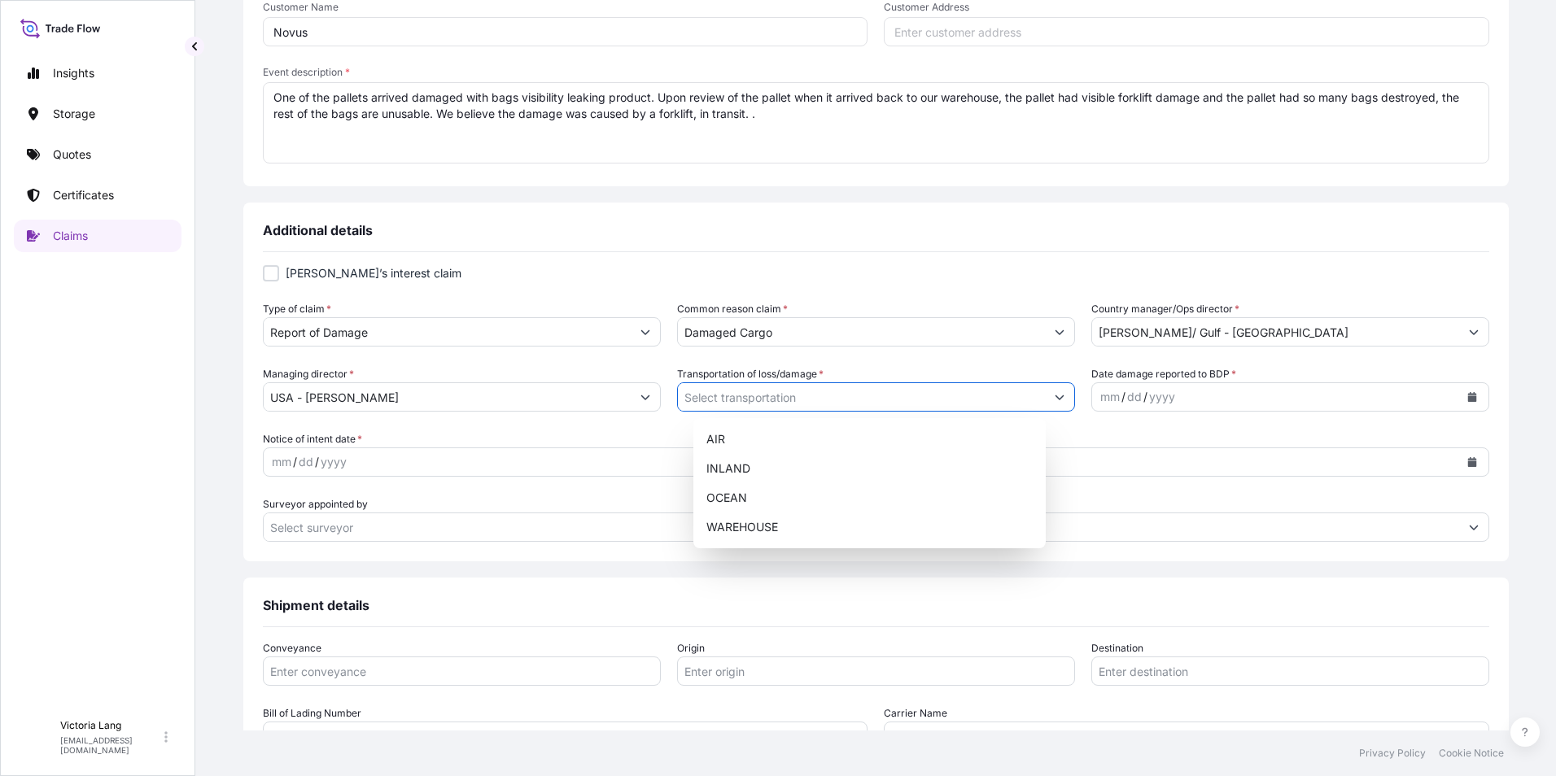
click at [1054, 394] on icon "Show suggestions" at bounding box center [1059, 397] width 10 height 10
click at [916, 442] on div "AIR" at bounding box center [869, 439] width 339 height 29
type input "AIR"
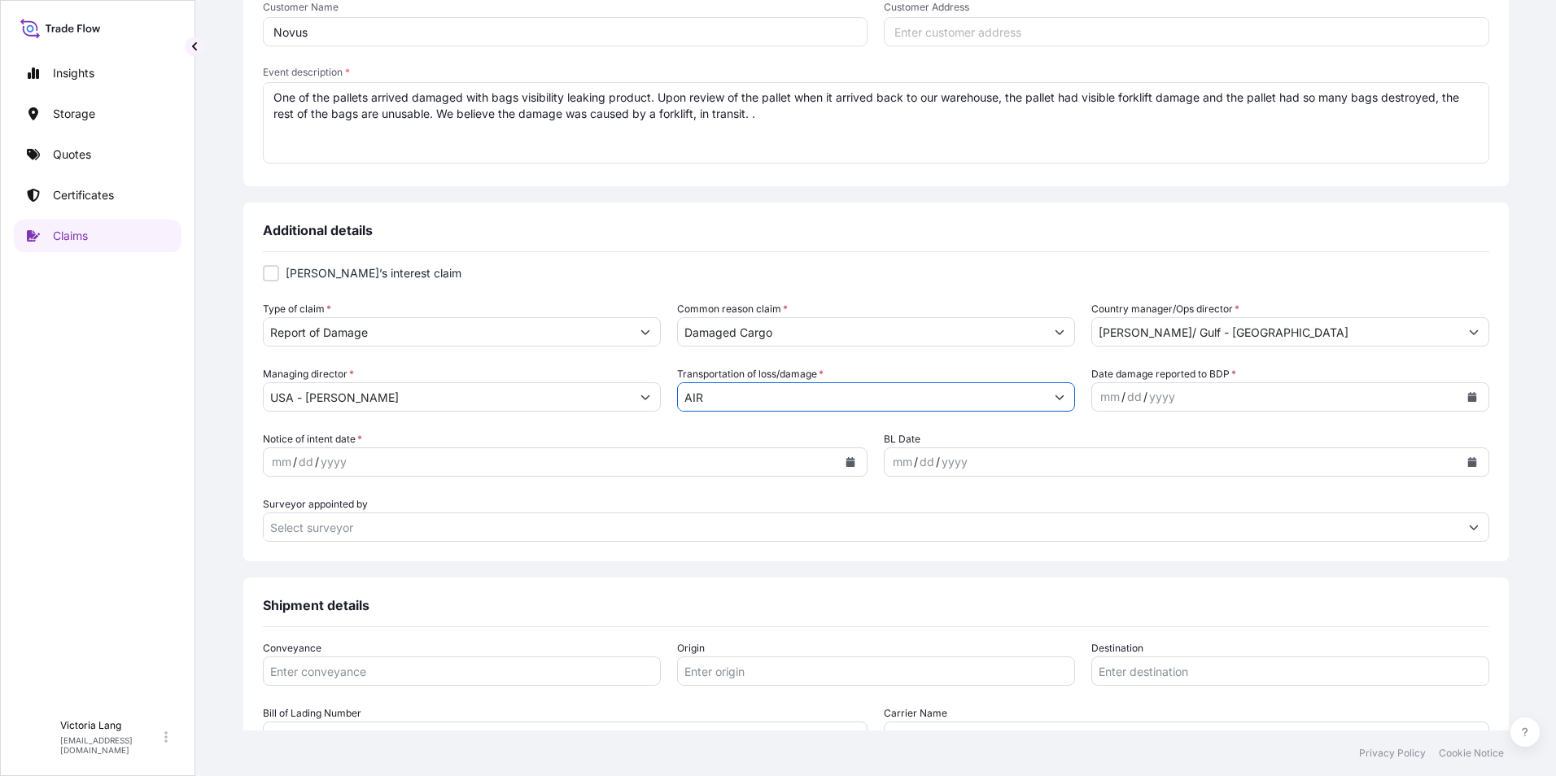
click at [1467, 394] on icon "Calendar" at bounding box center [1471, 397] width 9 height 10
click at [1467, 398] on icon "Calendar" at bounding box center [1471, 397] width 9 height 10
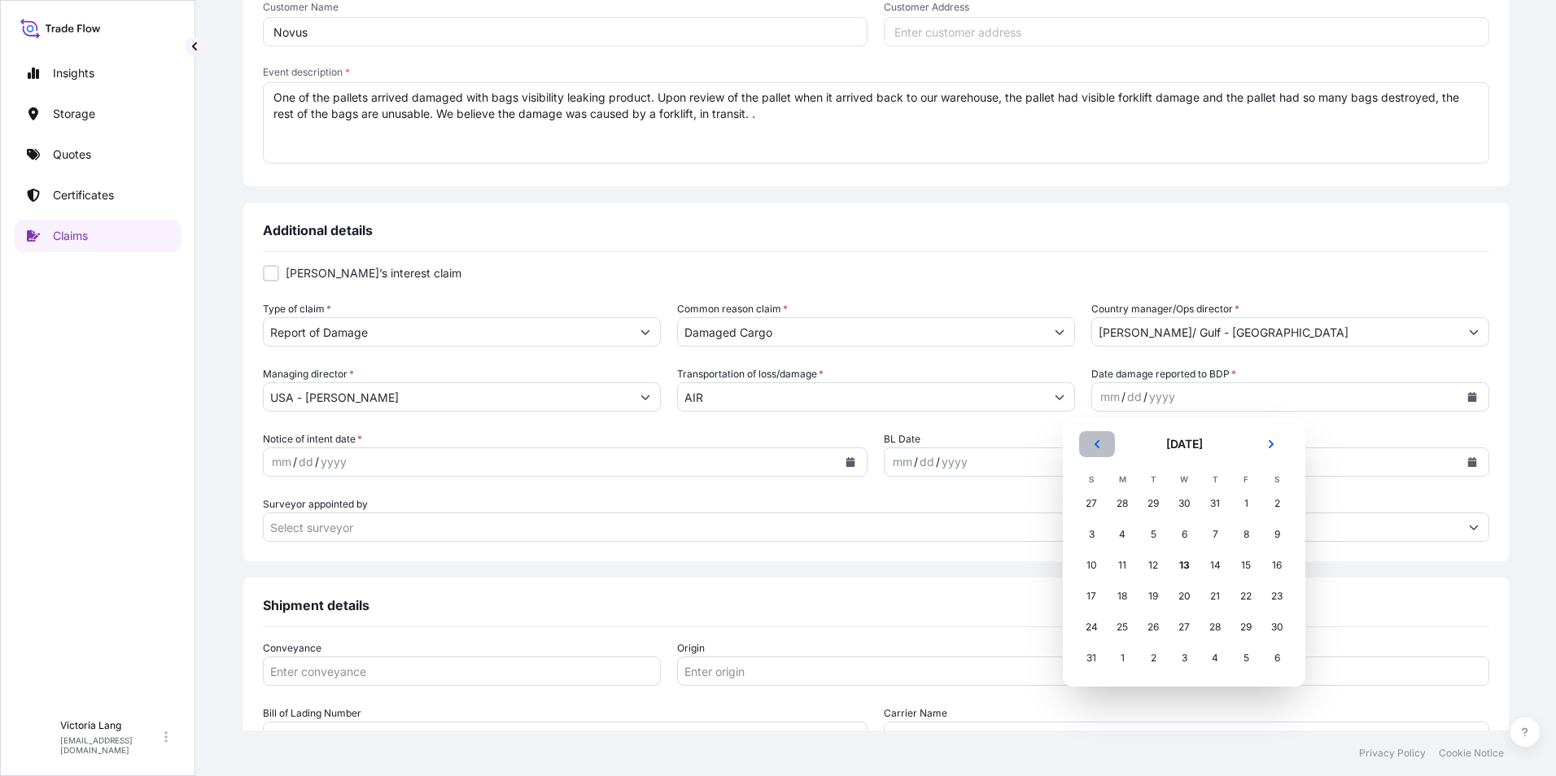
click at [1096, 445] on icon "Previous" at bounding box center [1096, 444] width 5 height 8
click at [1145, 599] on div "22" at bounding box center [1152, 596] width 29 height 29
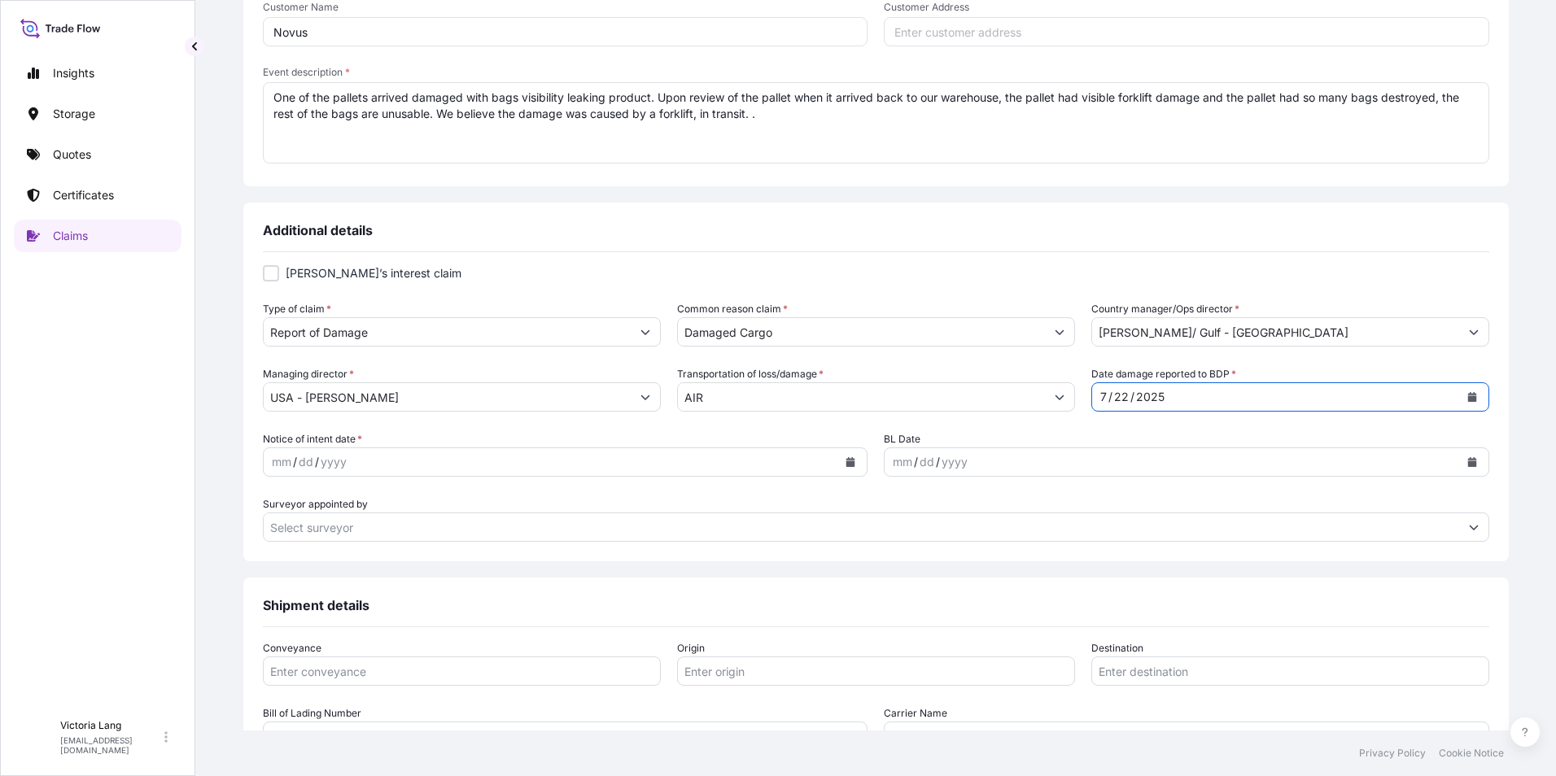
click at [846, 459] on icon "Calendar" at bounding box center [850, 462] width 9 height 10
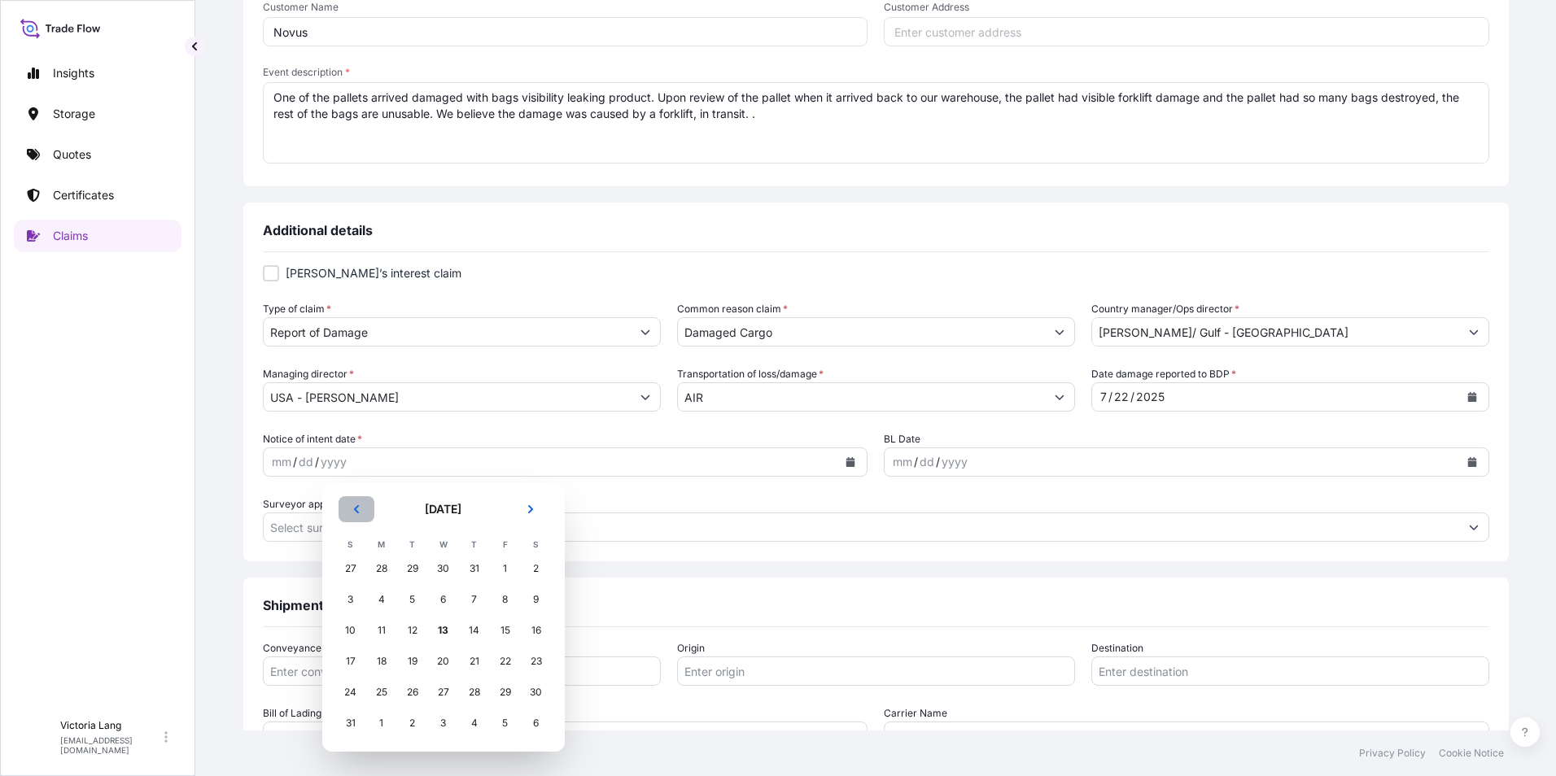
click at [364, 511] on button "Previous" at bounding box center [356, 509] width 36 height 26
click at [473, 696] on div "31" at bounding box center [474, 692] width 29 height 29
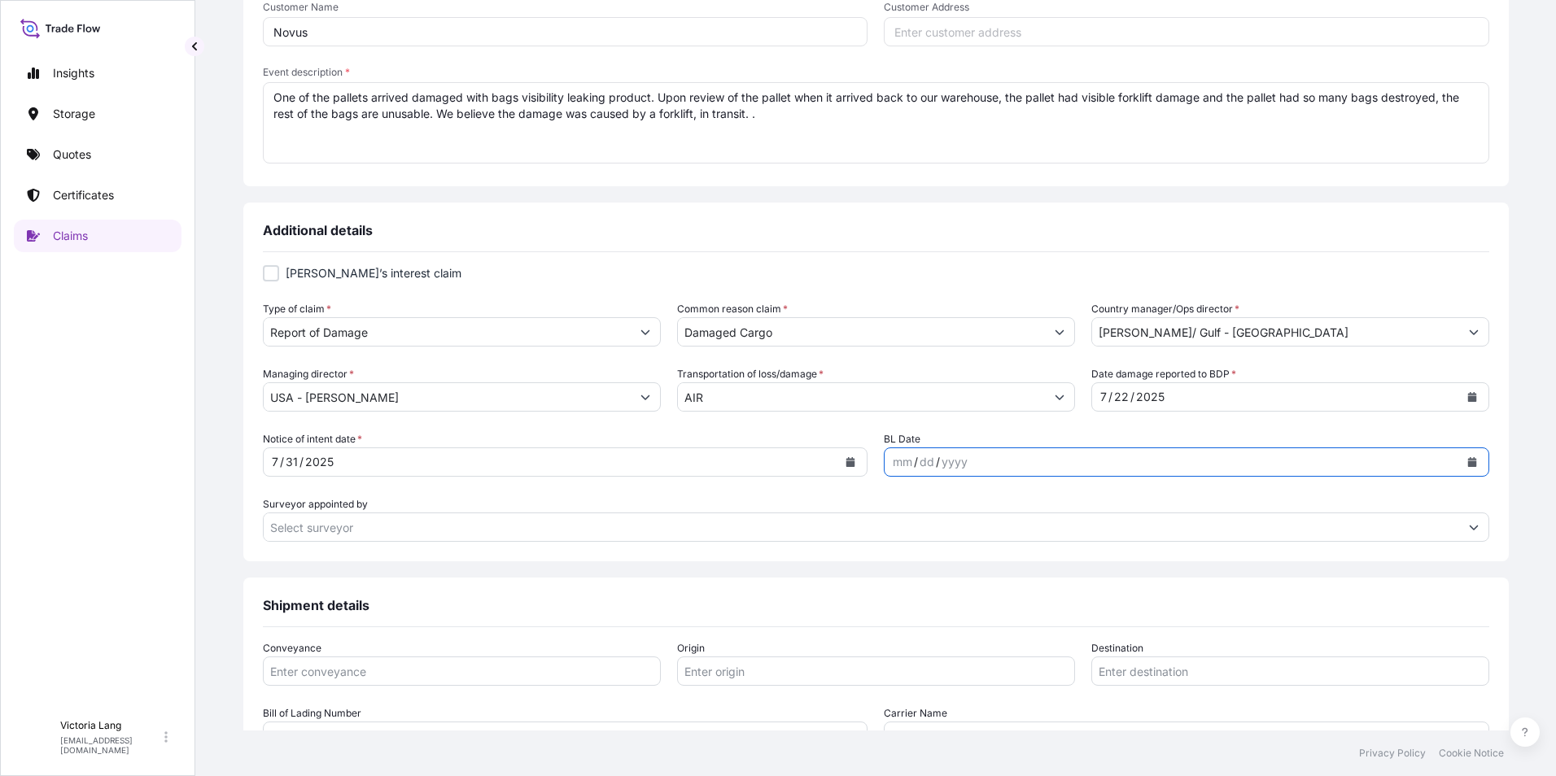
click at [1459, 465] on button "Calendar" at bounding box center [1472, 462] width 26 height 26
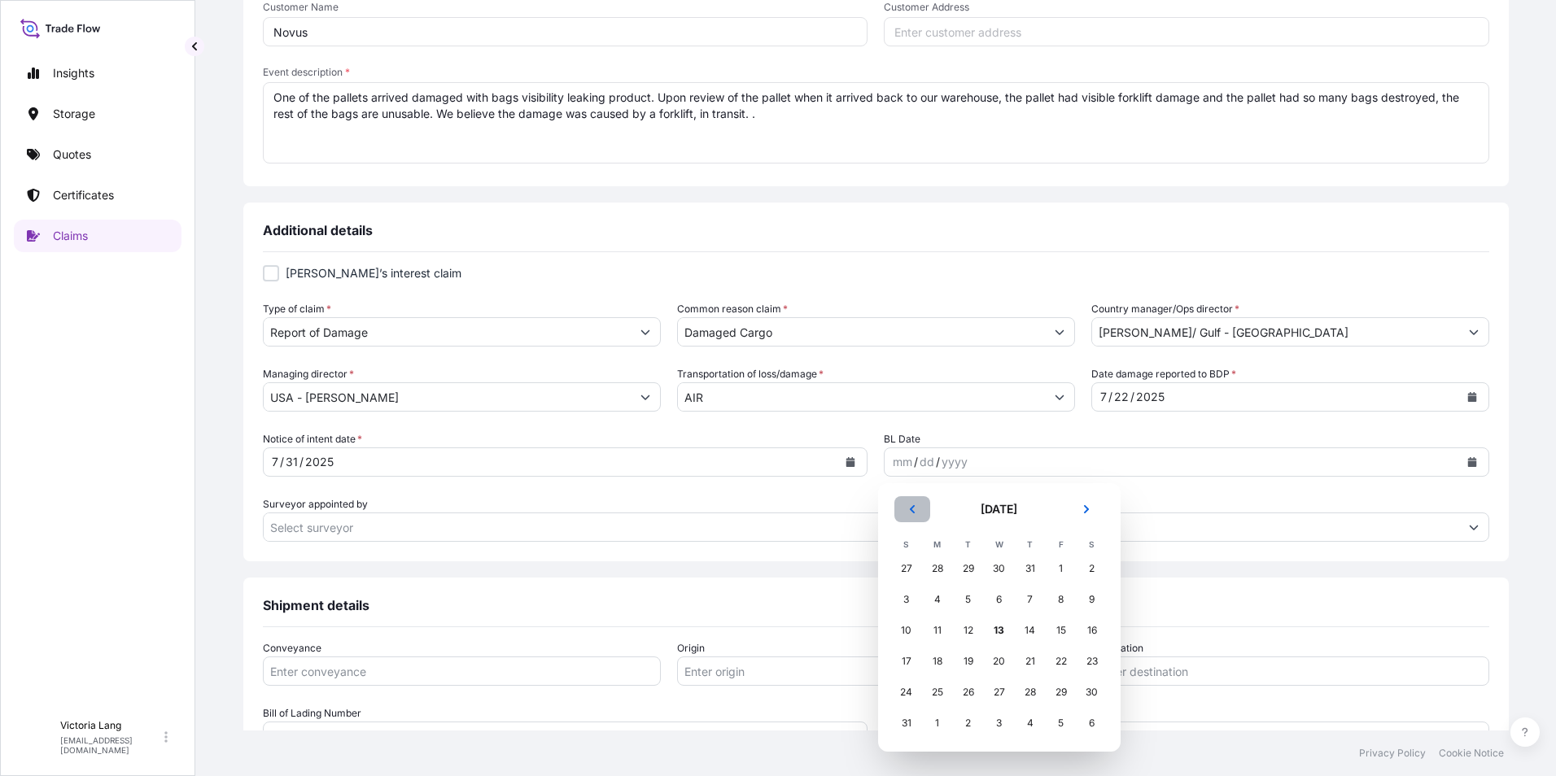
click at [912, 507] on icon "Previous" at bounding box center [911, 509] width 5 height 8
click at [996, 630] on div "16" at bounding box center [998, 630] width 29 height 29
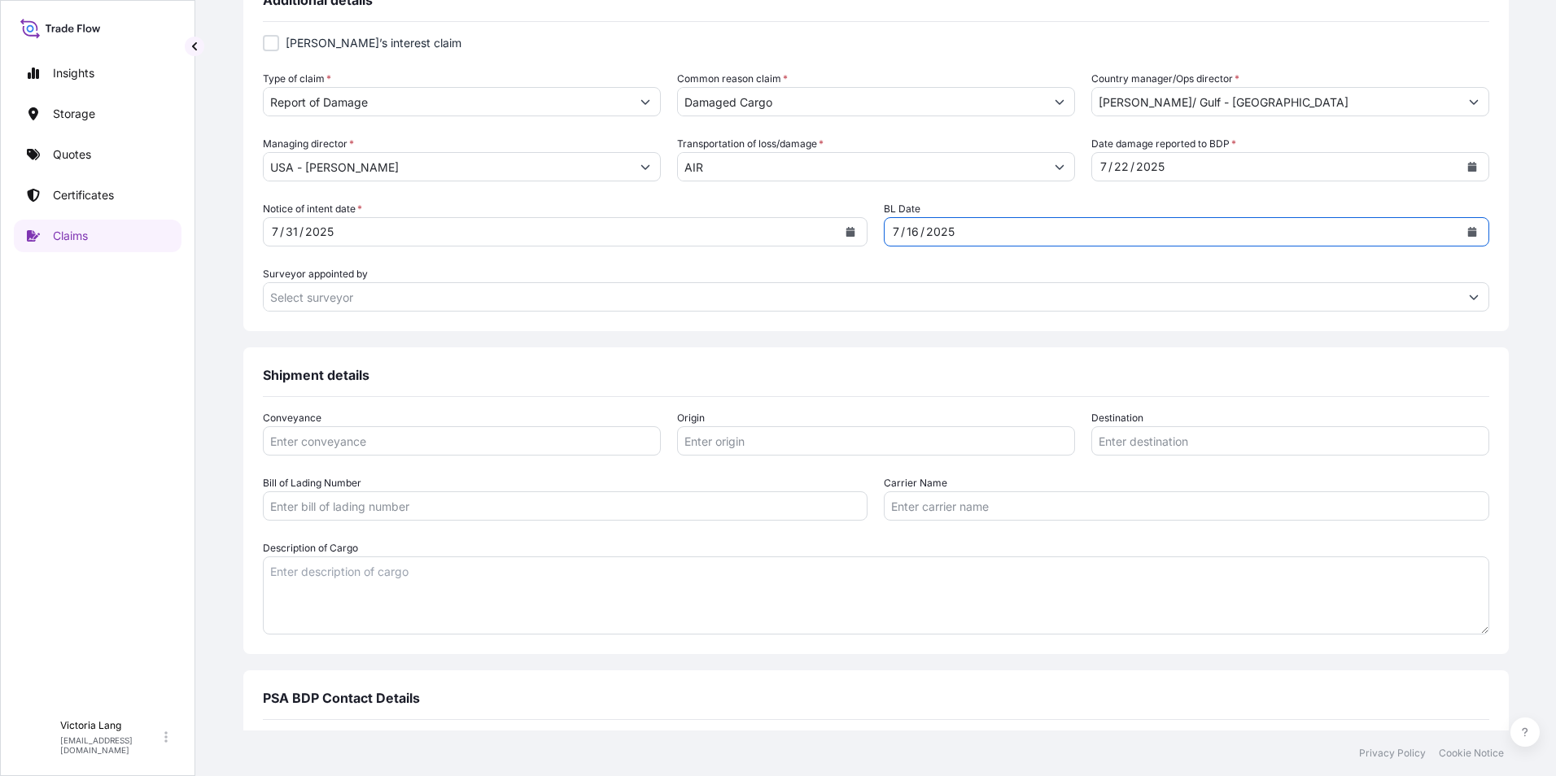
scroll to position [651, 0]
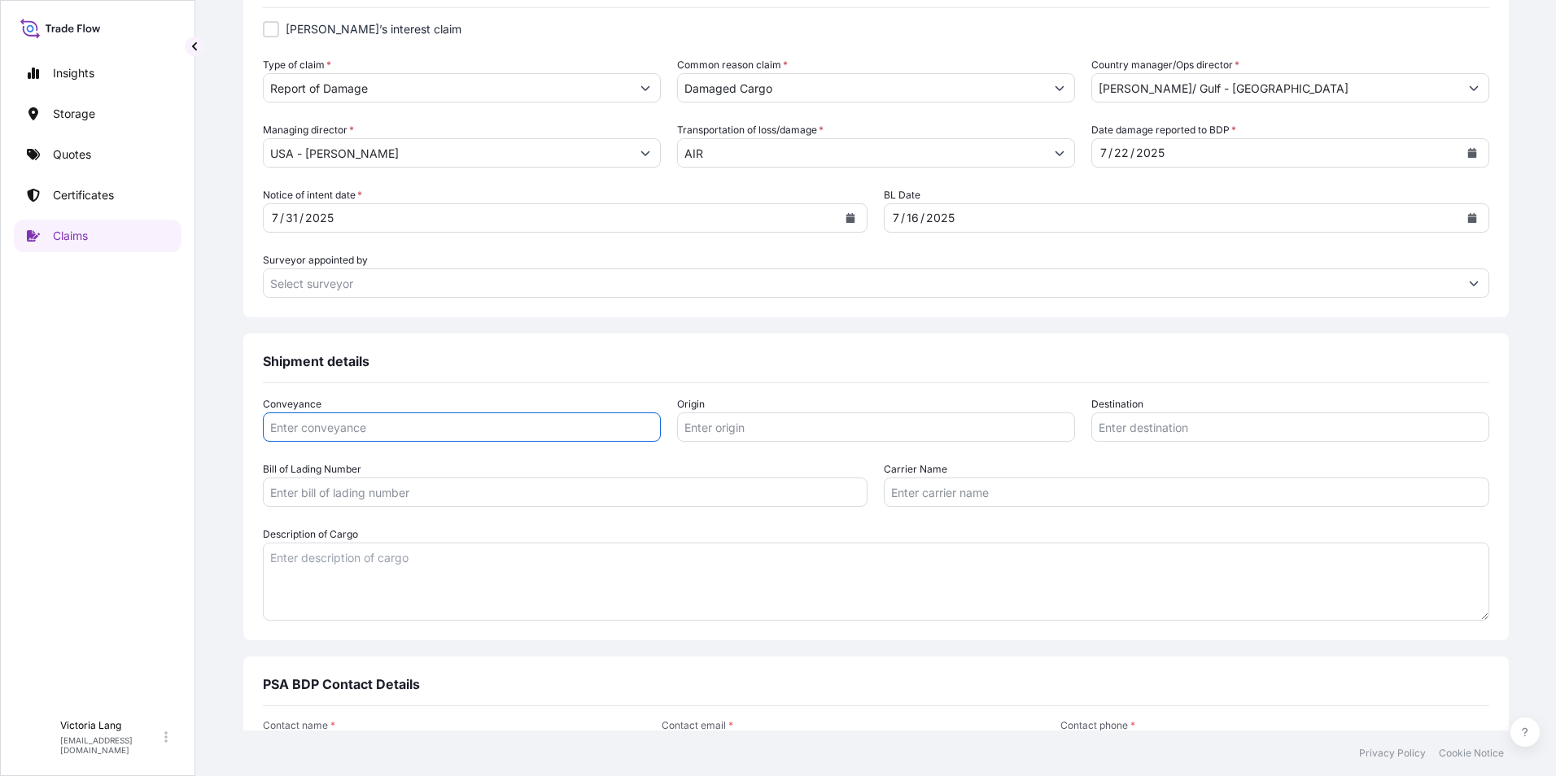
click at [505, 421] on input "Conveyance" at bounding box center [462, 426] width 398 height 29
type input "AIR"
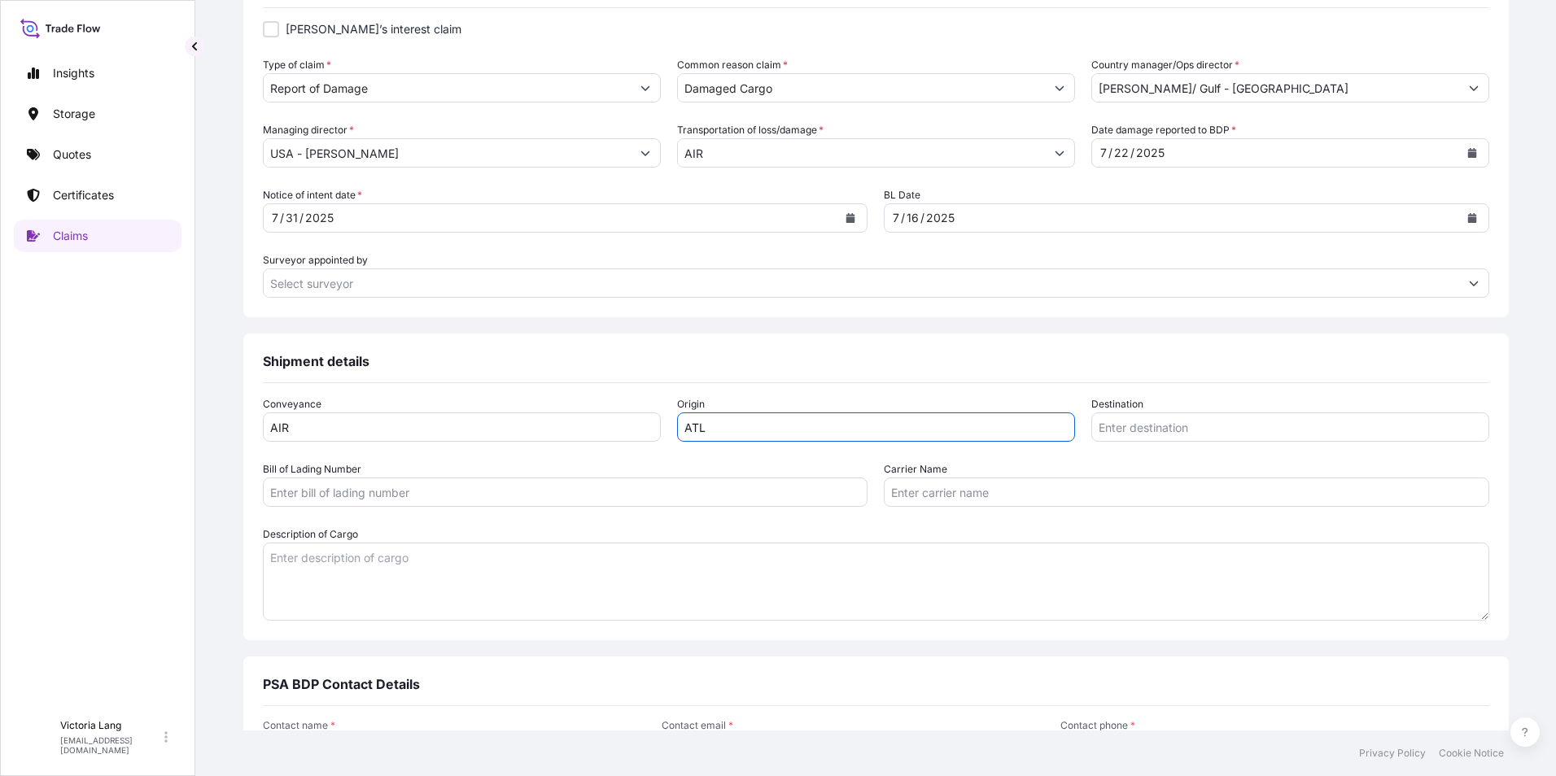
type input "ATL"
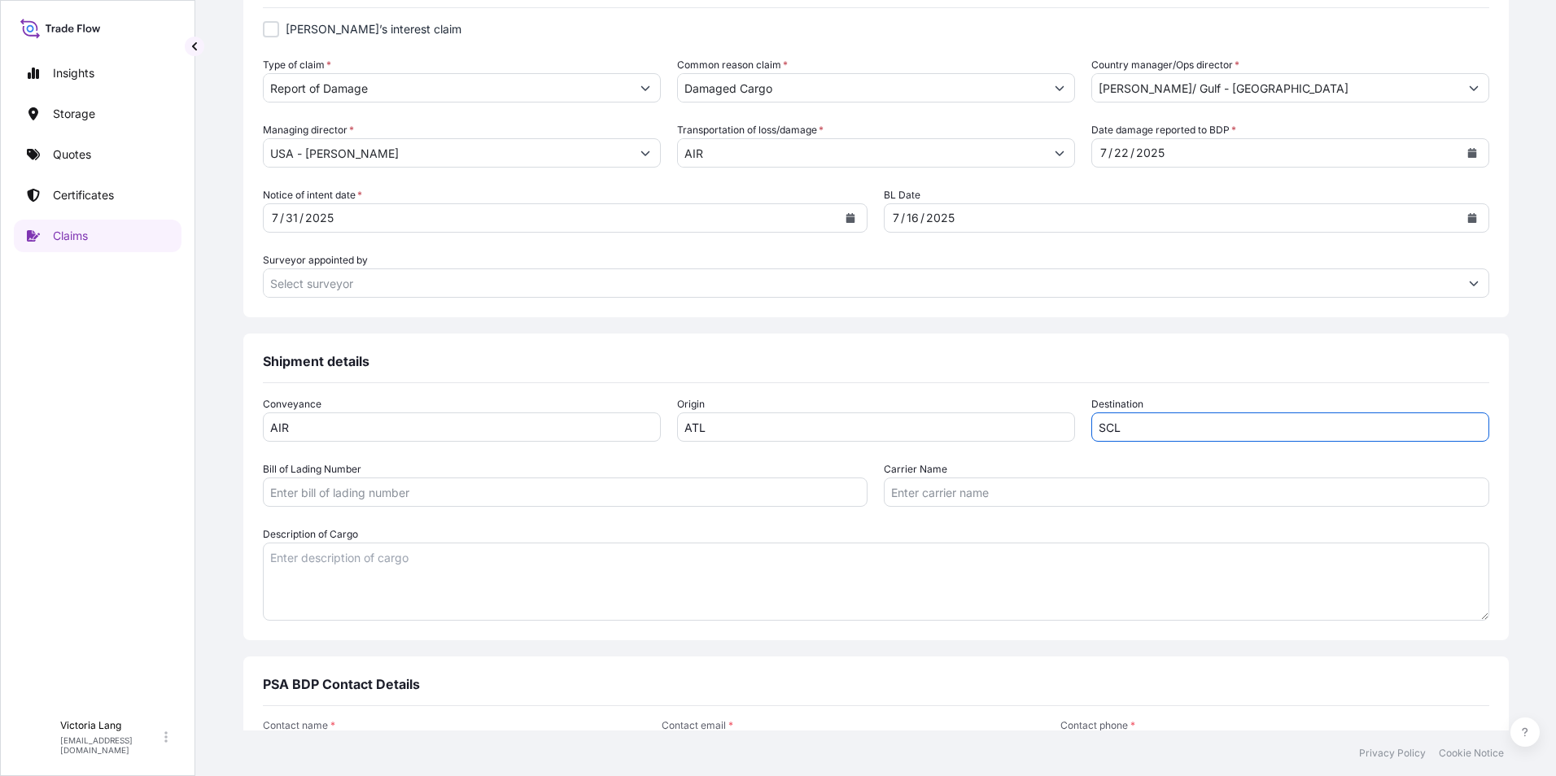
type input "SCL"
click at [347, 500] on input "Bill of Lading Number" at bounding box center [565, 492] width 605 height 29
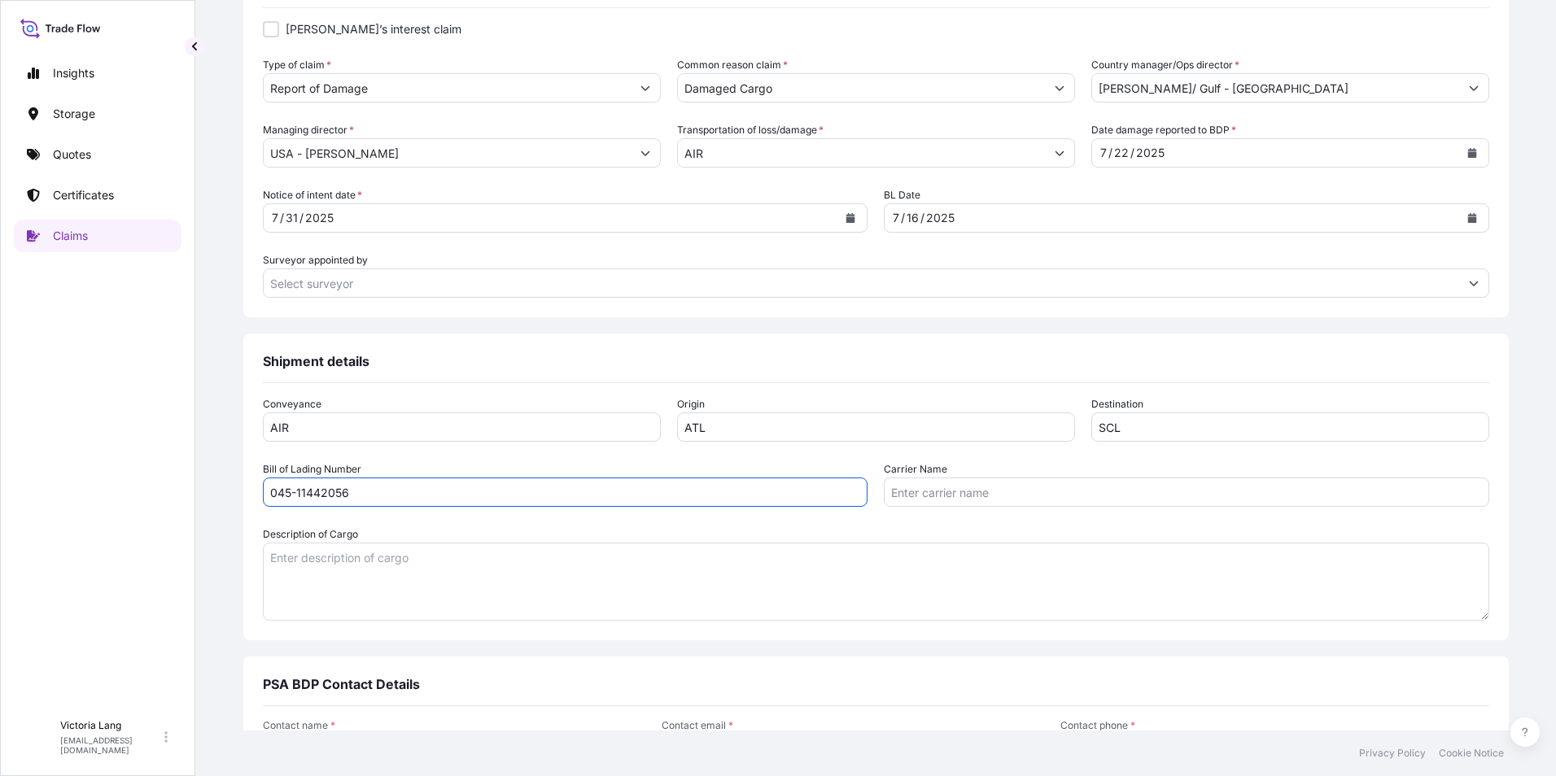
type input "045-11442056"
click at [924, 496] on input "Carrier Name" at bounding box center [1186, 492] width 605 height 29
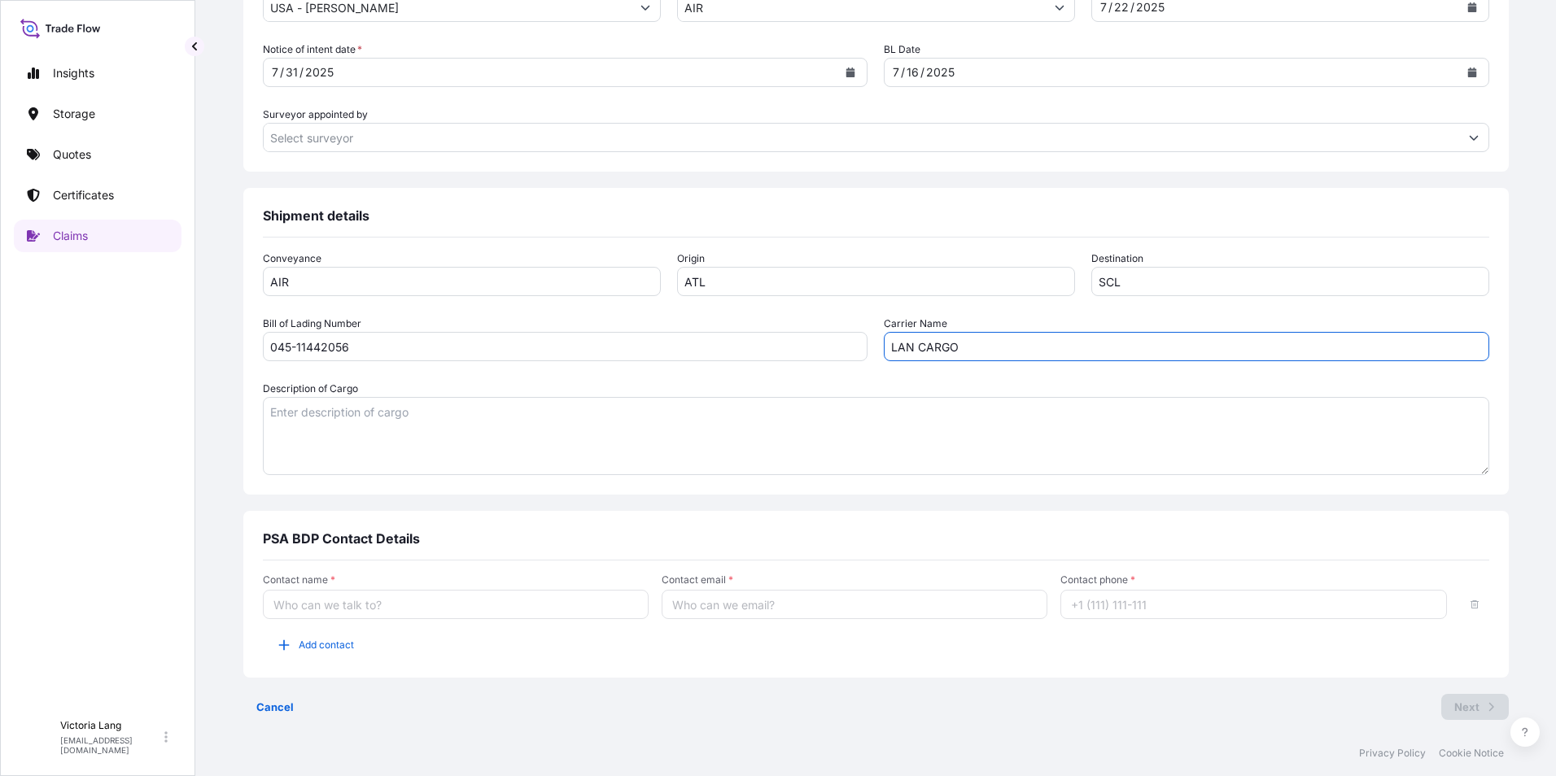
scroll to position [799, 0]
type input "LAN CARGO"
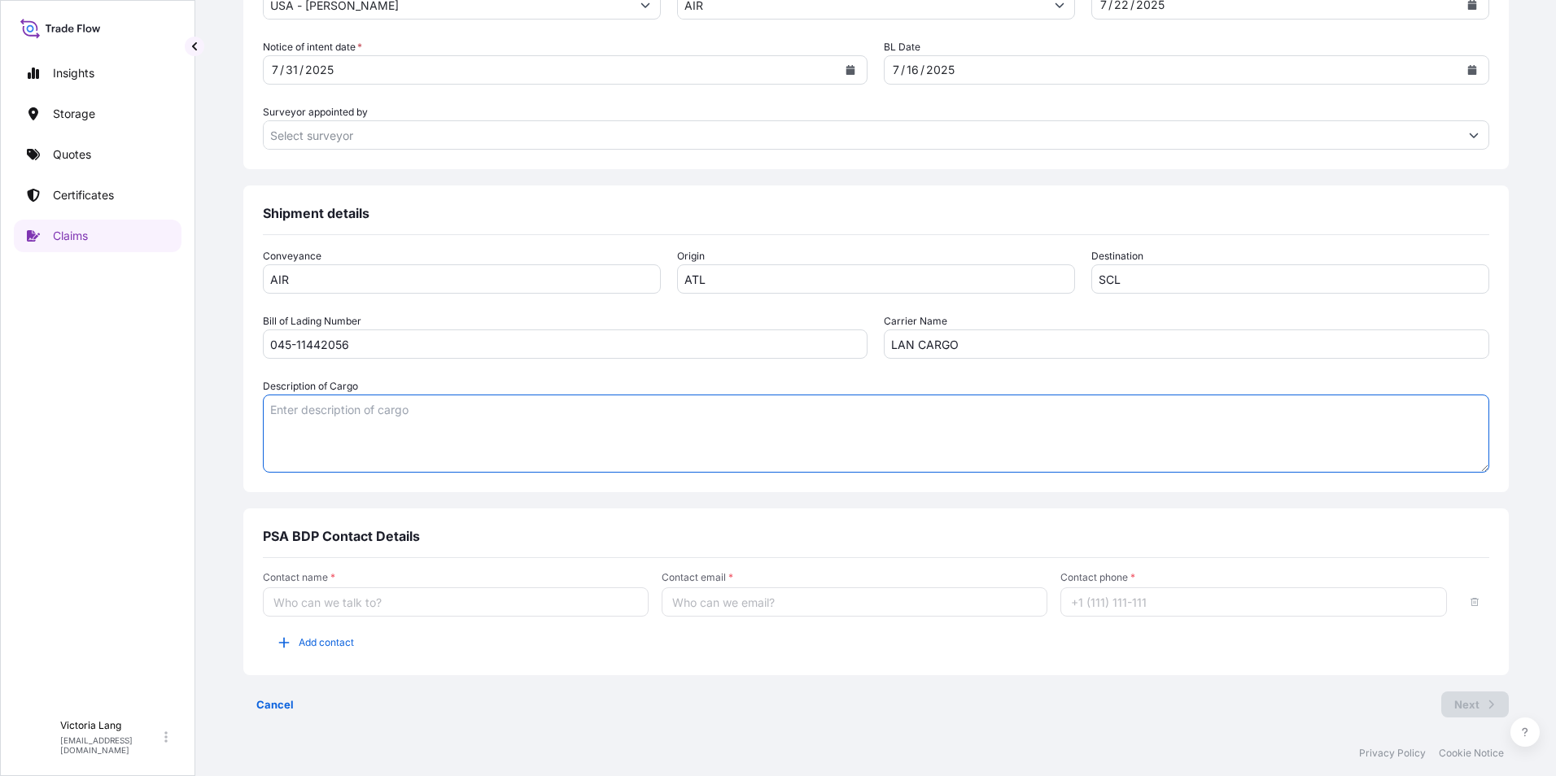
click at [379, 430] on textarea "Description of Cargo" at bounding box center [876, 434] width 1226 height 78
paste textarea "4 CIBENZA DP100 25 KG BAG - EN"
click at [555, 447] on textarea "4 CIBENZA DP100 25 KG BAG - EN" at bounding box center [876, 434] width 1226 height 78
click at [428, 436] on textarea "4 CIBENZA DP100 25 KG BAG - EN" at bounding box center [876, 434] width 1226 height 78
type textarea "4 CIBENZA DP100 25 KG BAG - EN"
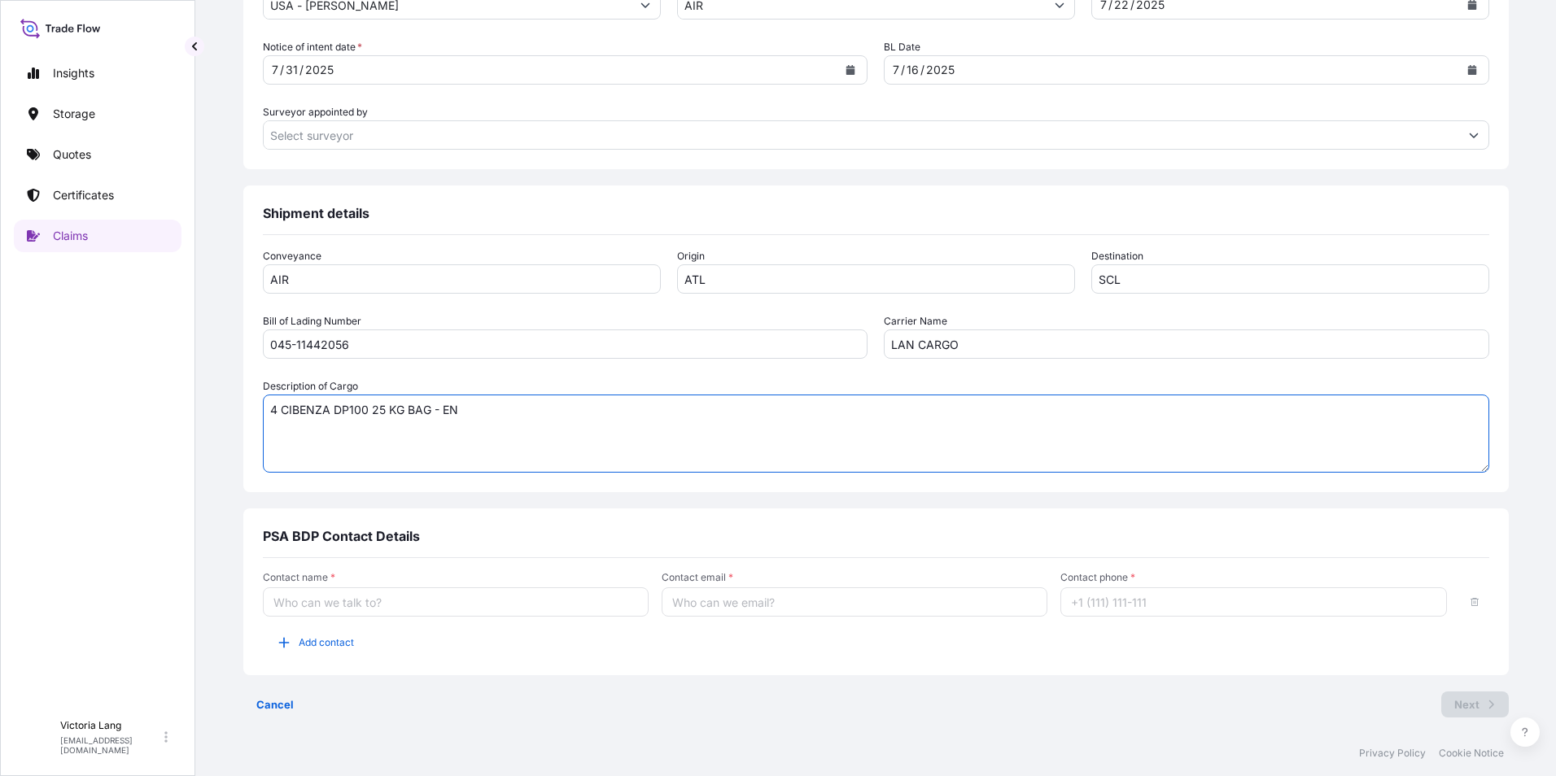
click at [439, 601] on input "Contact name *" at bounding box center [456, 601] width 386 height 29
type input "Victoria Lang"
type input "victoria.lang@psabdp.com"
type input "ever"
click at [1065, 609] on input "Contact phone *" at bounding box center [1253, 601] width 386 height 29
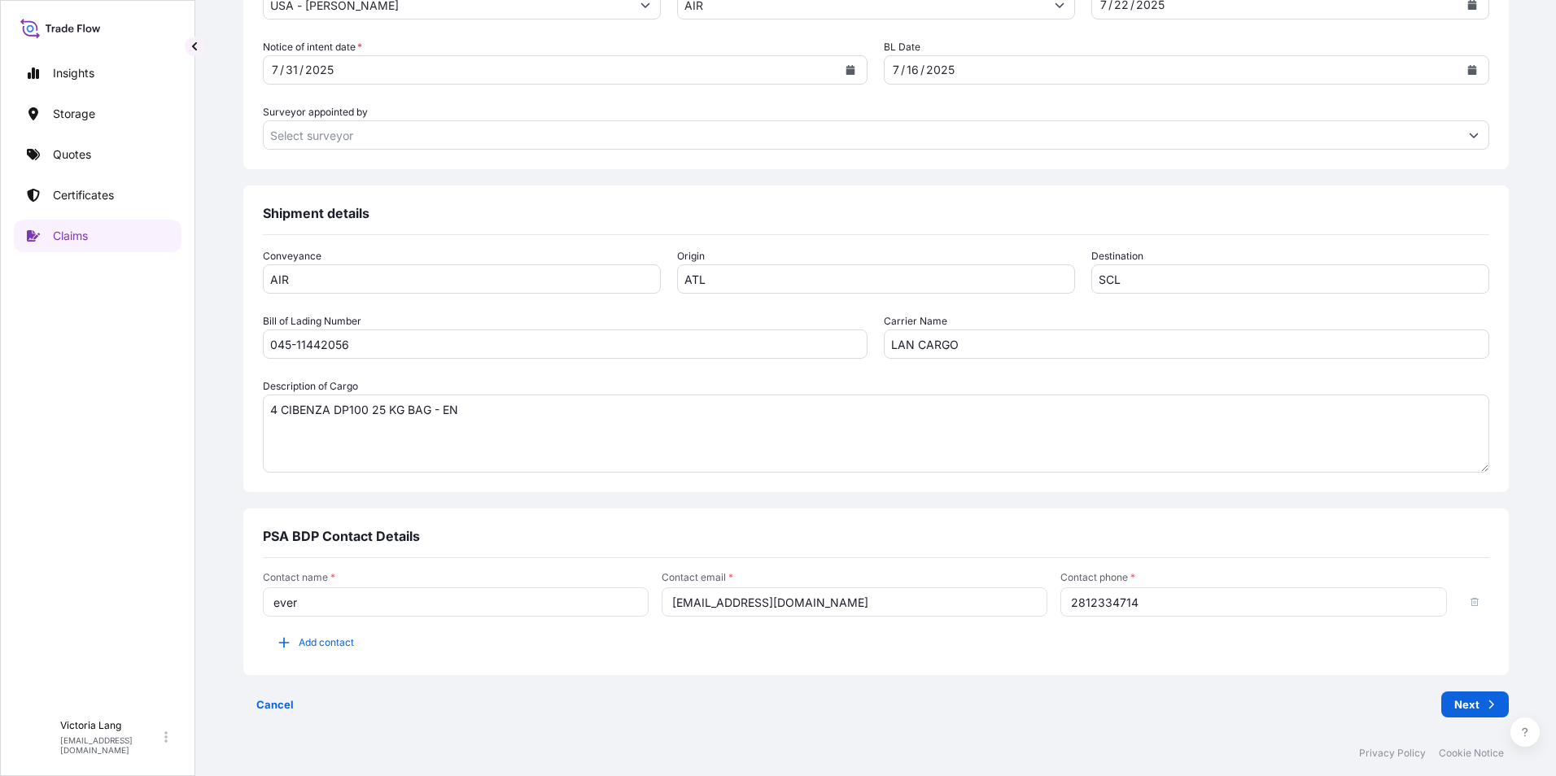
type input "2812334714"
click at [1128, 554] on div "PSA BDP Contact Details" at bounding box center [876, 543] width 1226 height 30
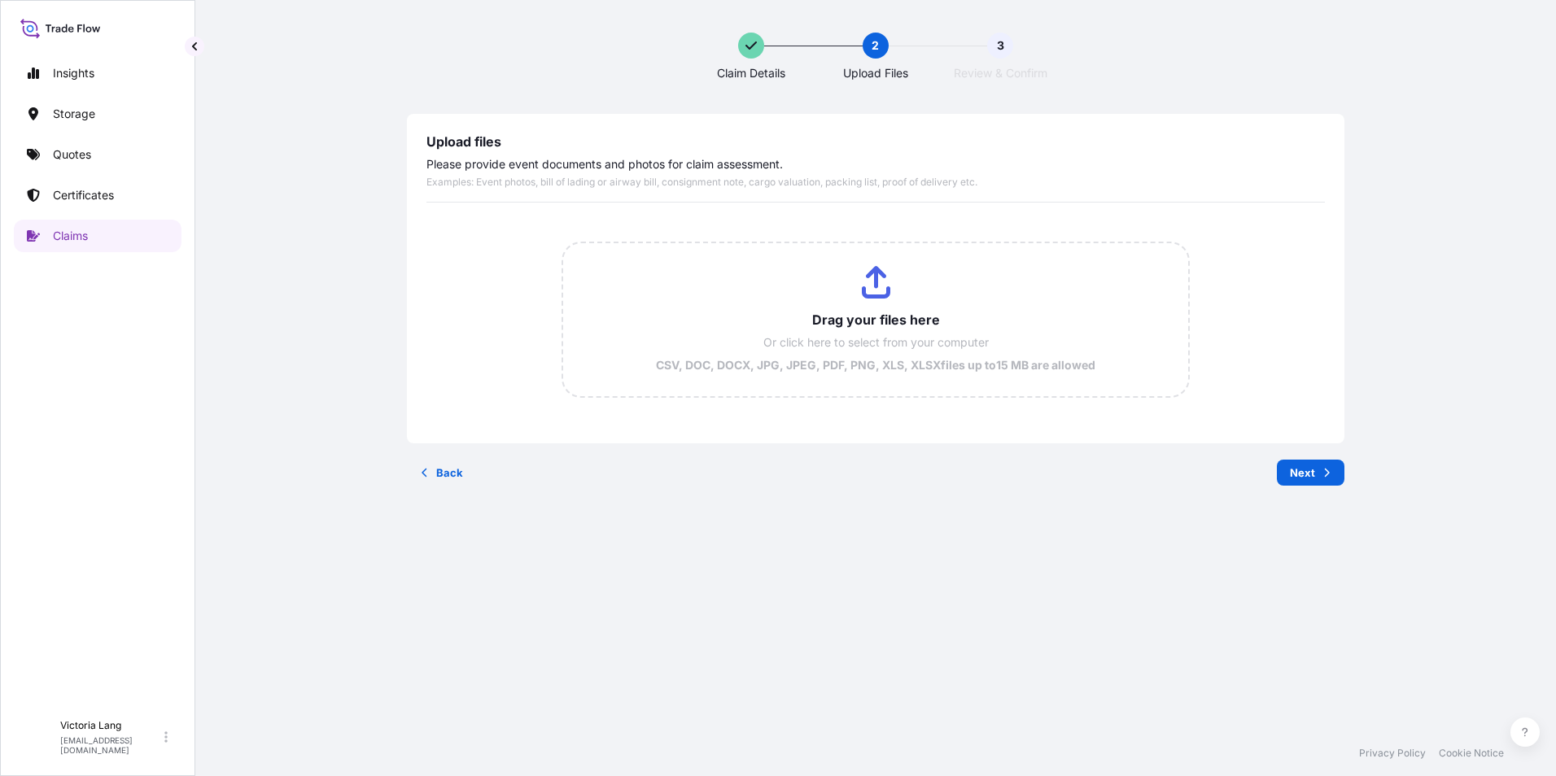
scroll to position [0, 0]
click at [868, 290] on input "Drag your files here Or click here to select from your computer CSV, DOC, DOCX,…" at bounding box center [876, 319] width 626 height 153
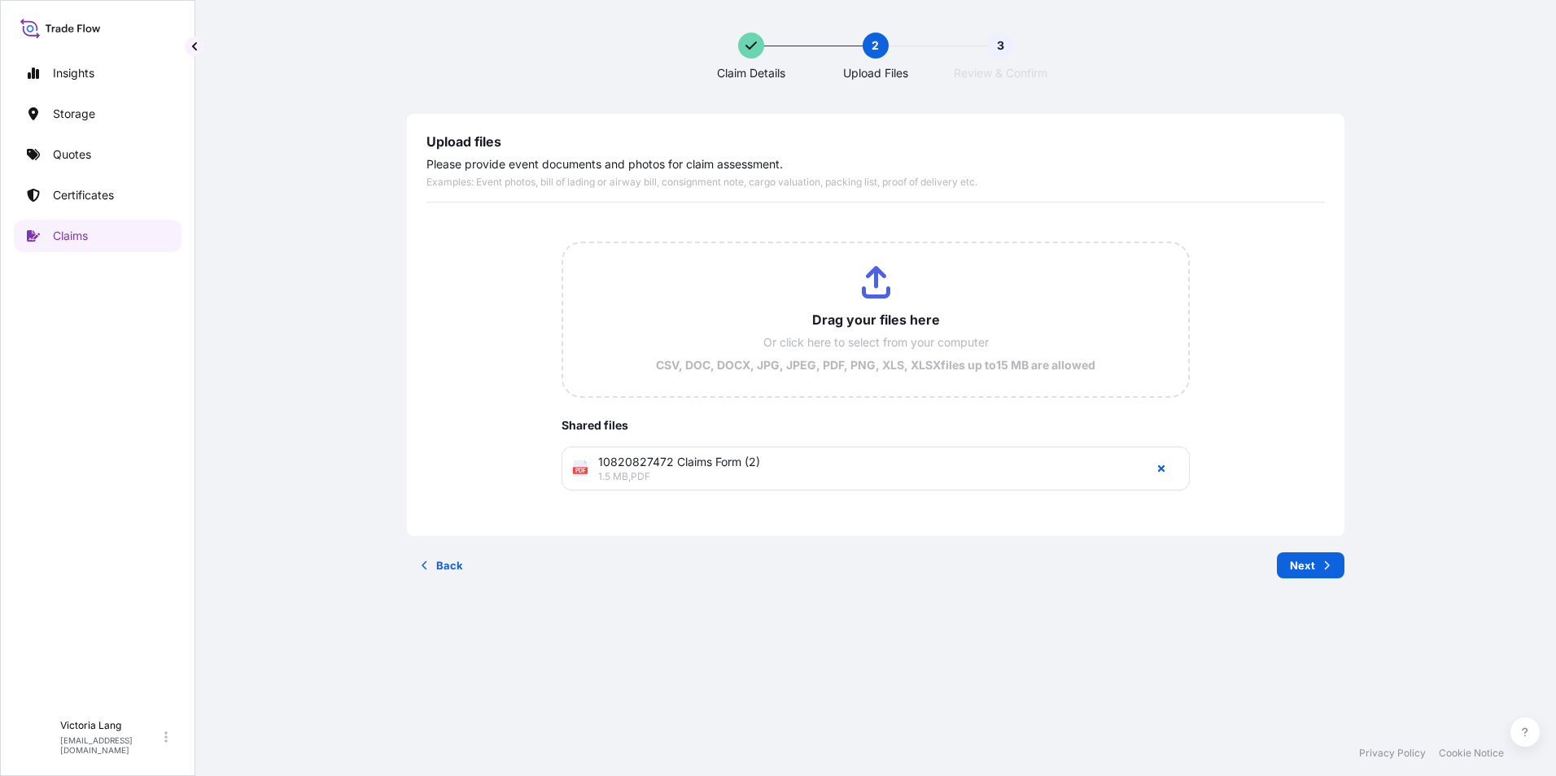
click at [847, 321] on input "Drag your files here Or click here to select from your computer CSV, DOC, DOCX,…" at bounding box center [876, 319] width 626 height 153
type input "C:\fakepath\victoria17549154370433 (1).pdf"
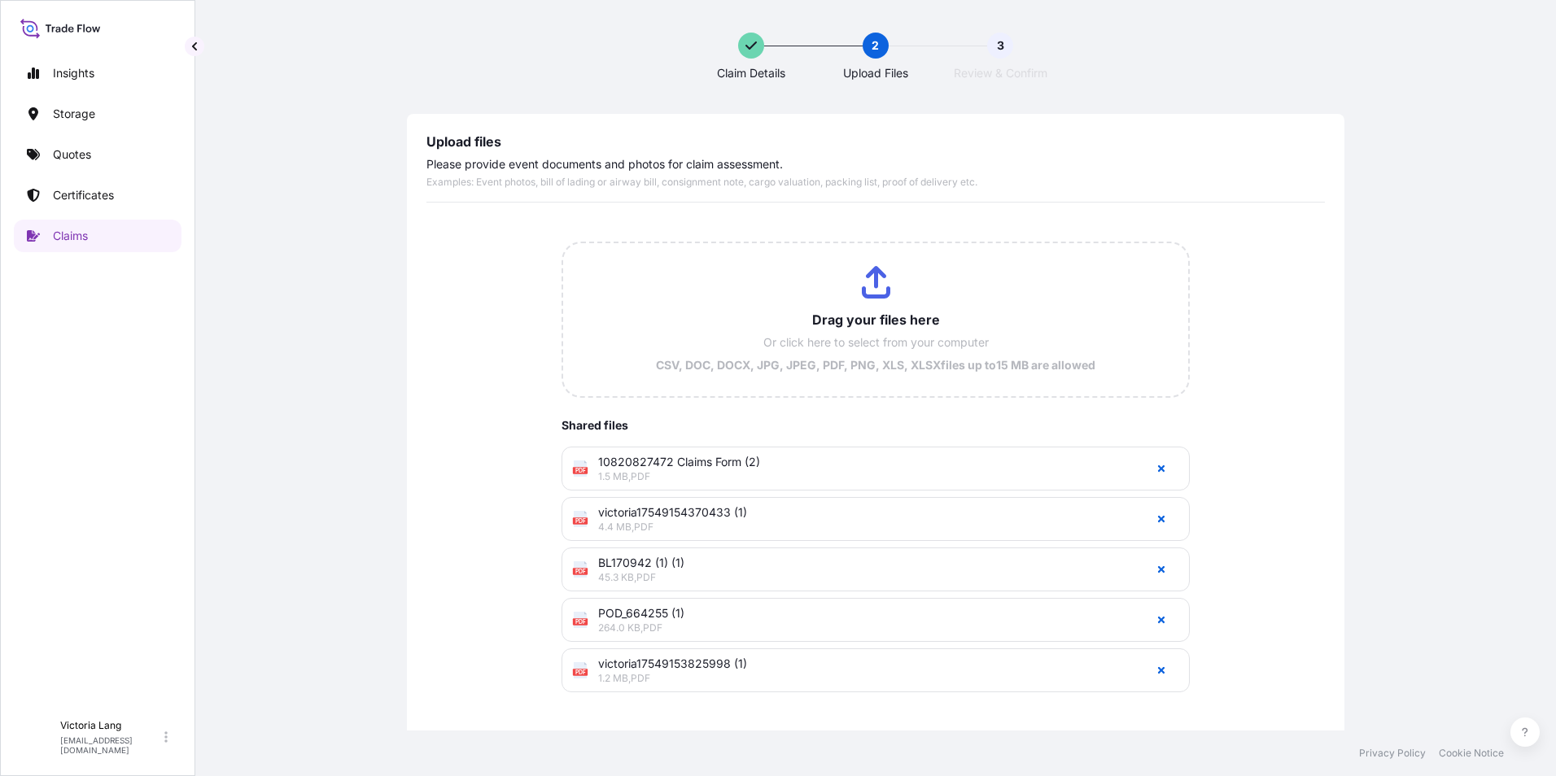
click at [853, 316] on input "Drag your files here Or click here to select from your computer CSV, DOC, DOCX,…" at bounding box center [876, 319] width 626 height 153
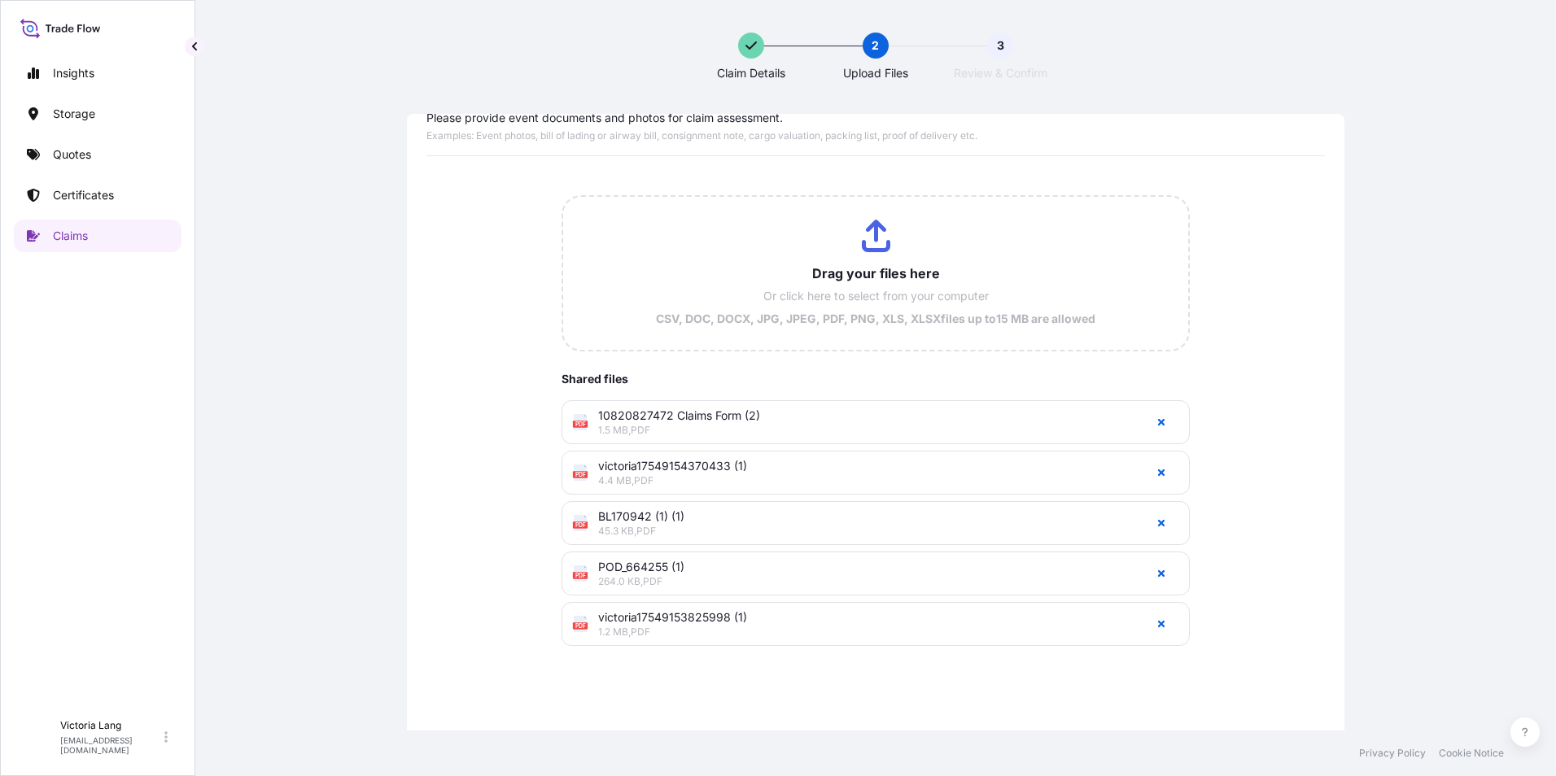
scroll to position [69, 0]
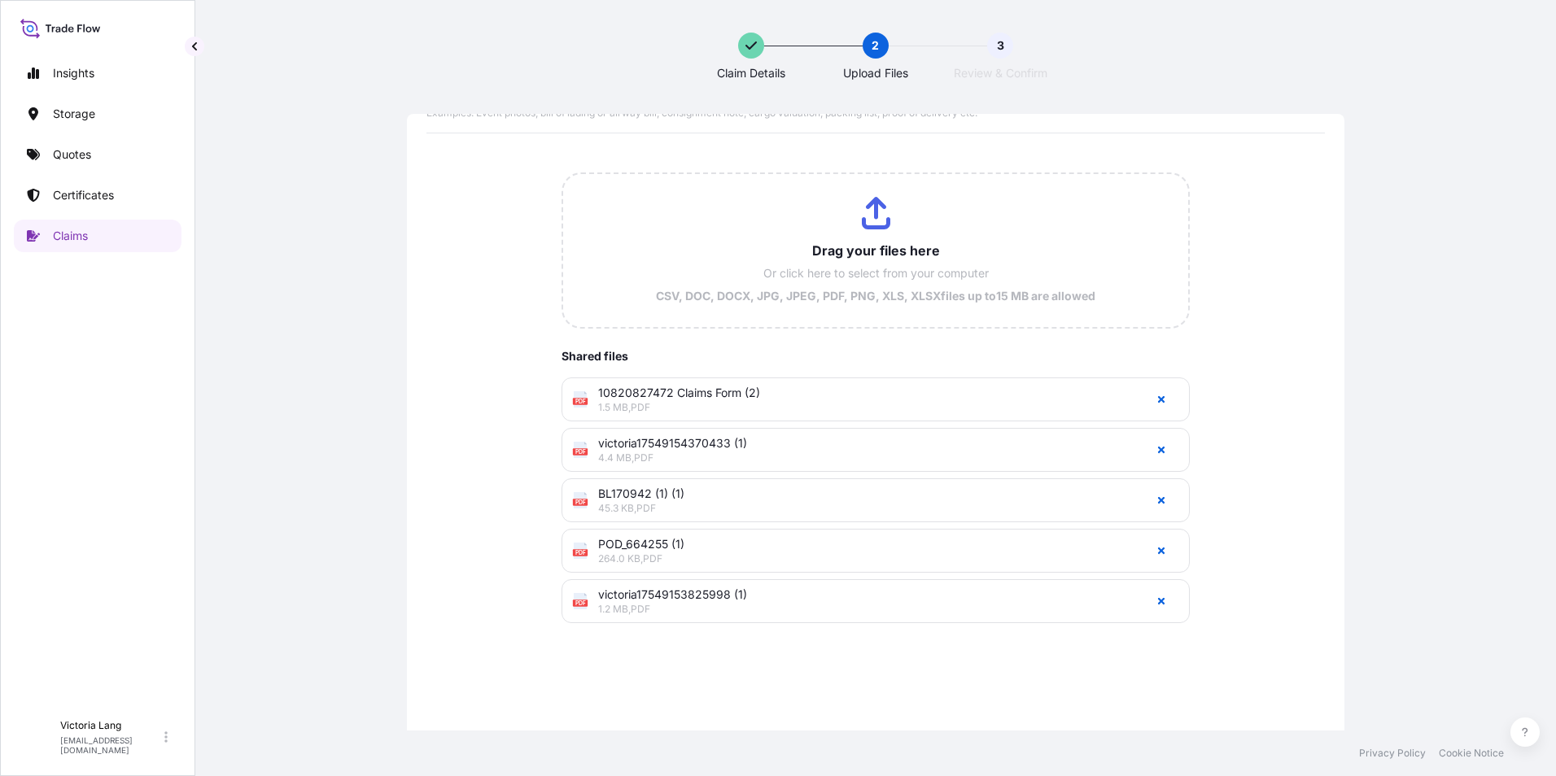
click at [844, 238] on input "Drag your files here Or click here to select from your computer CSV, DOC, DOCX,…" at bounding box center [876, 250] width 626 height 153
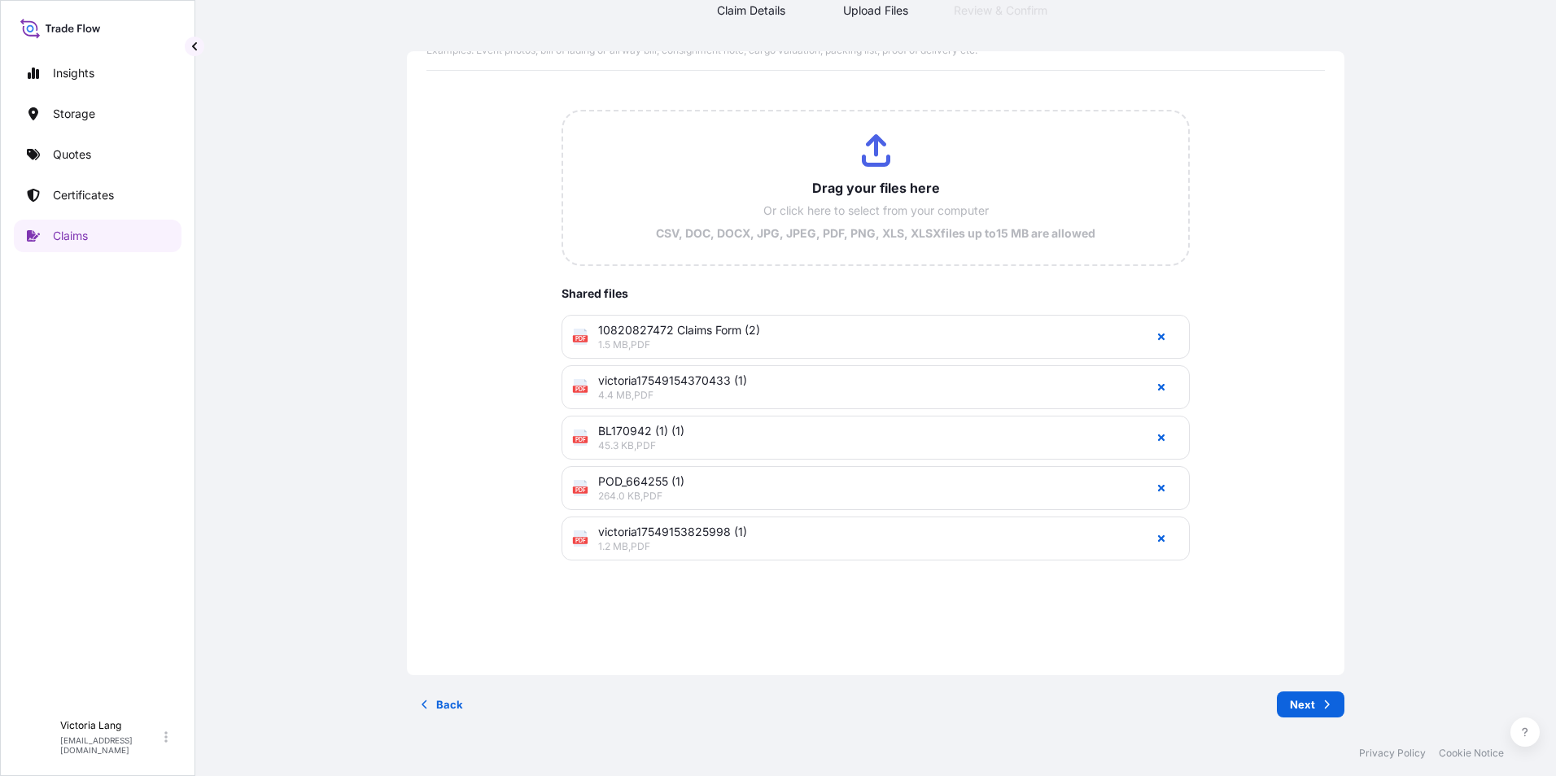
click at [884, 190] on input "Drag your files here Or click here to select from your computer CSV, DOC, DOCX,…" at bounding box center [876, 187] width 626 height 153
click at [869, 186] on input "Drag your files here Or click here to select from your computer CSV, DOC, DOCX,…" at bounding box center [876, 187] width 626 height 153
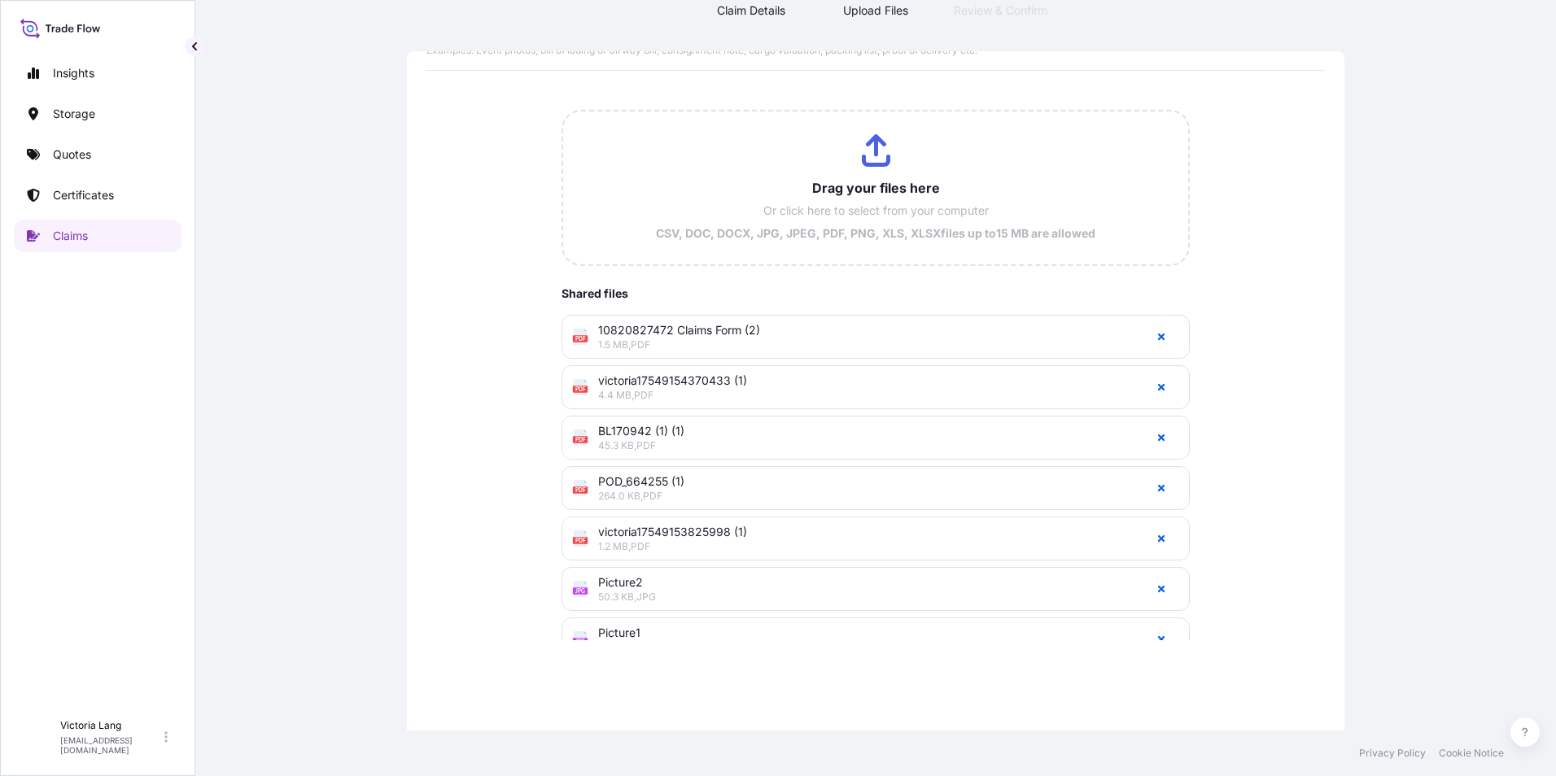
click at [851, 177] on input "Drag your files here Or click here to select from your computer CSV, DOC, DOCX,…" at bounding box center [876, 187] width 626 height 153
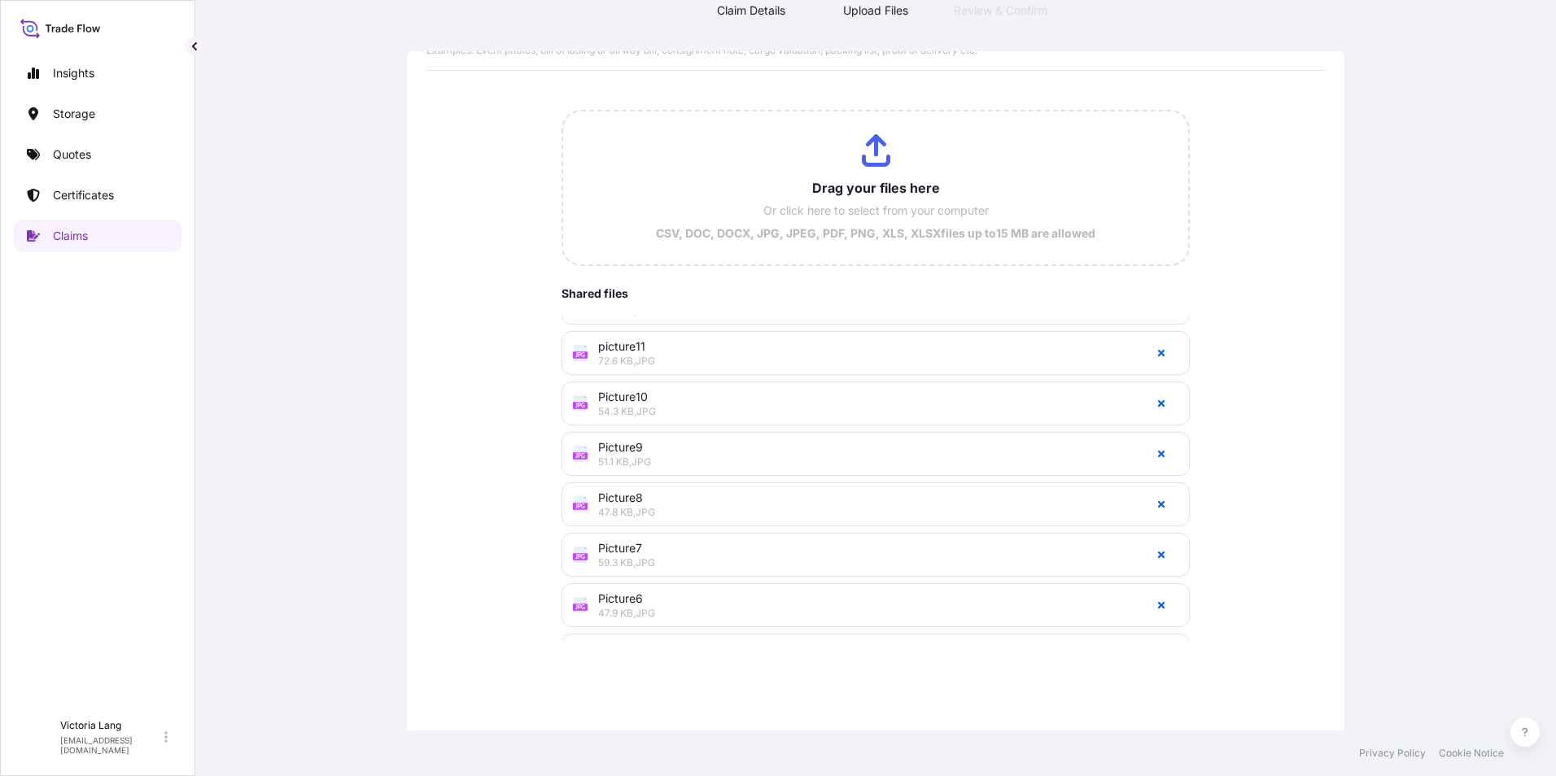
scroll to position [626, 0]
click at [849, 212] on input "Drag your files here Or click here to select from your computer CSV, DOC, DOCX,…" at bounding box center [876, 187] width 626 height 153
type input "C:\fakepath\Damaged Airfreight Claim (1).docx"
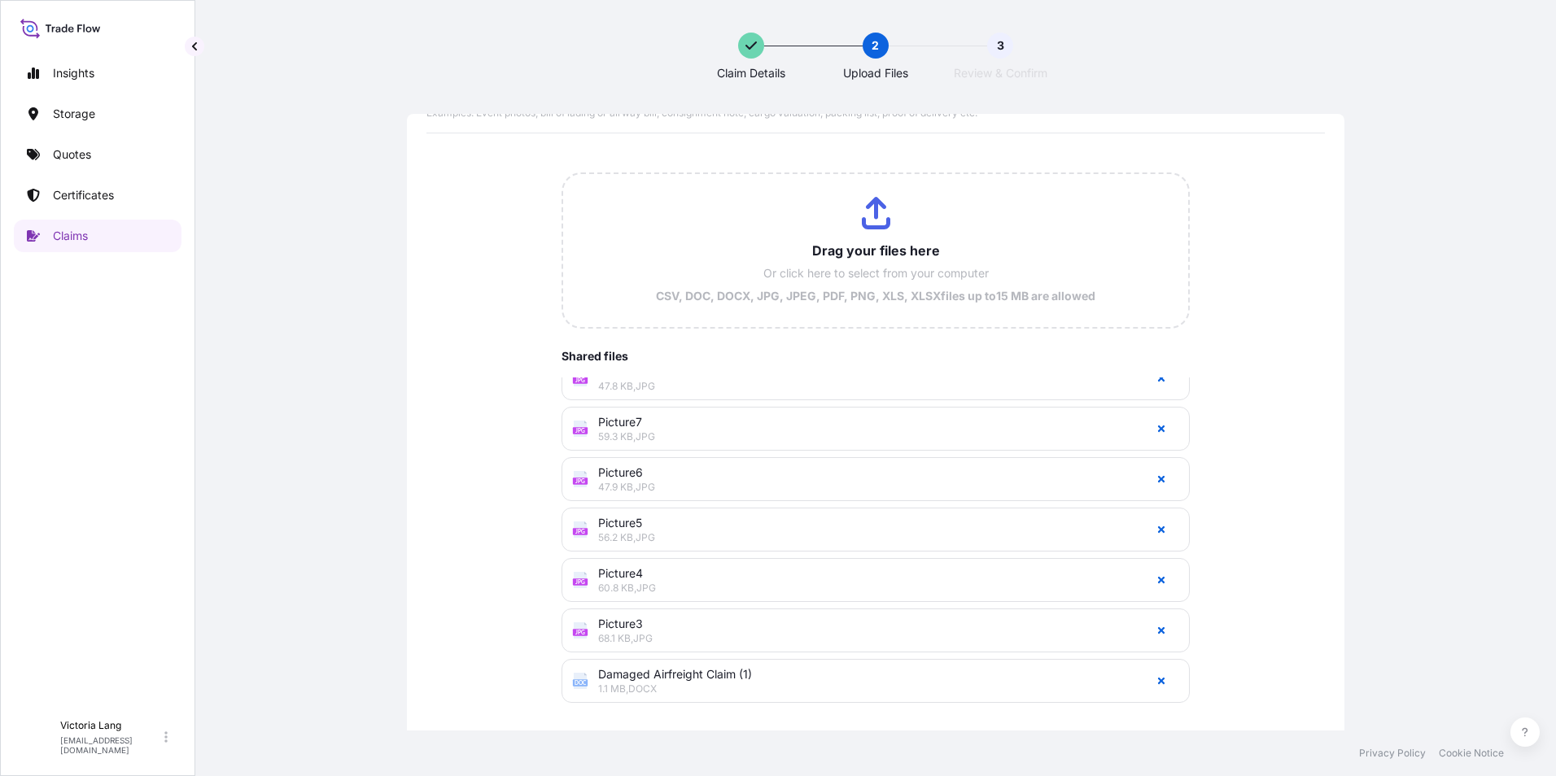
scroll to position [142, 0]
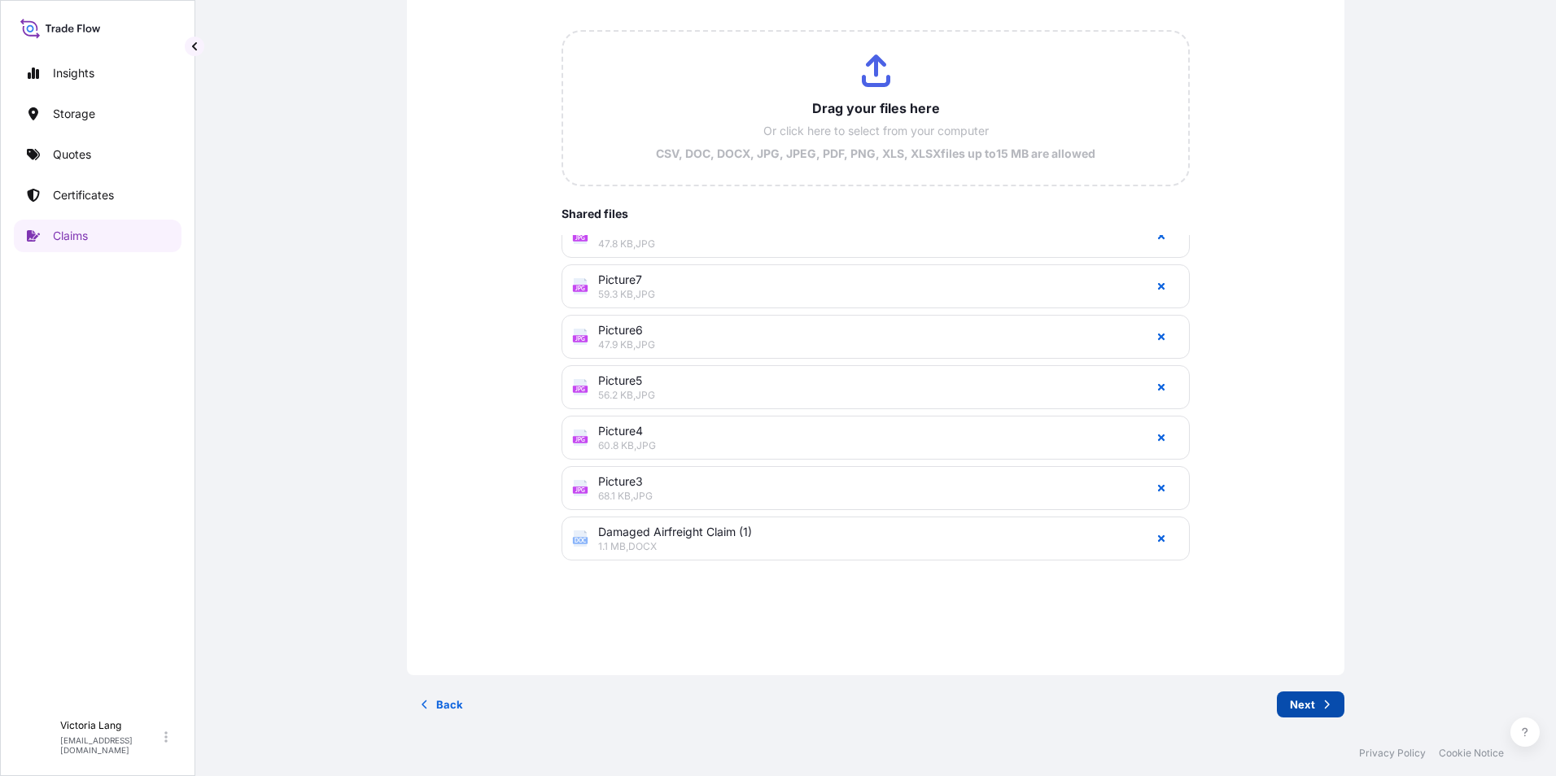
click at [1310, 698] on button "Next" at bounding box center [1310, 705] width 68 height 26
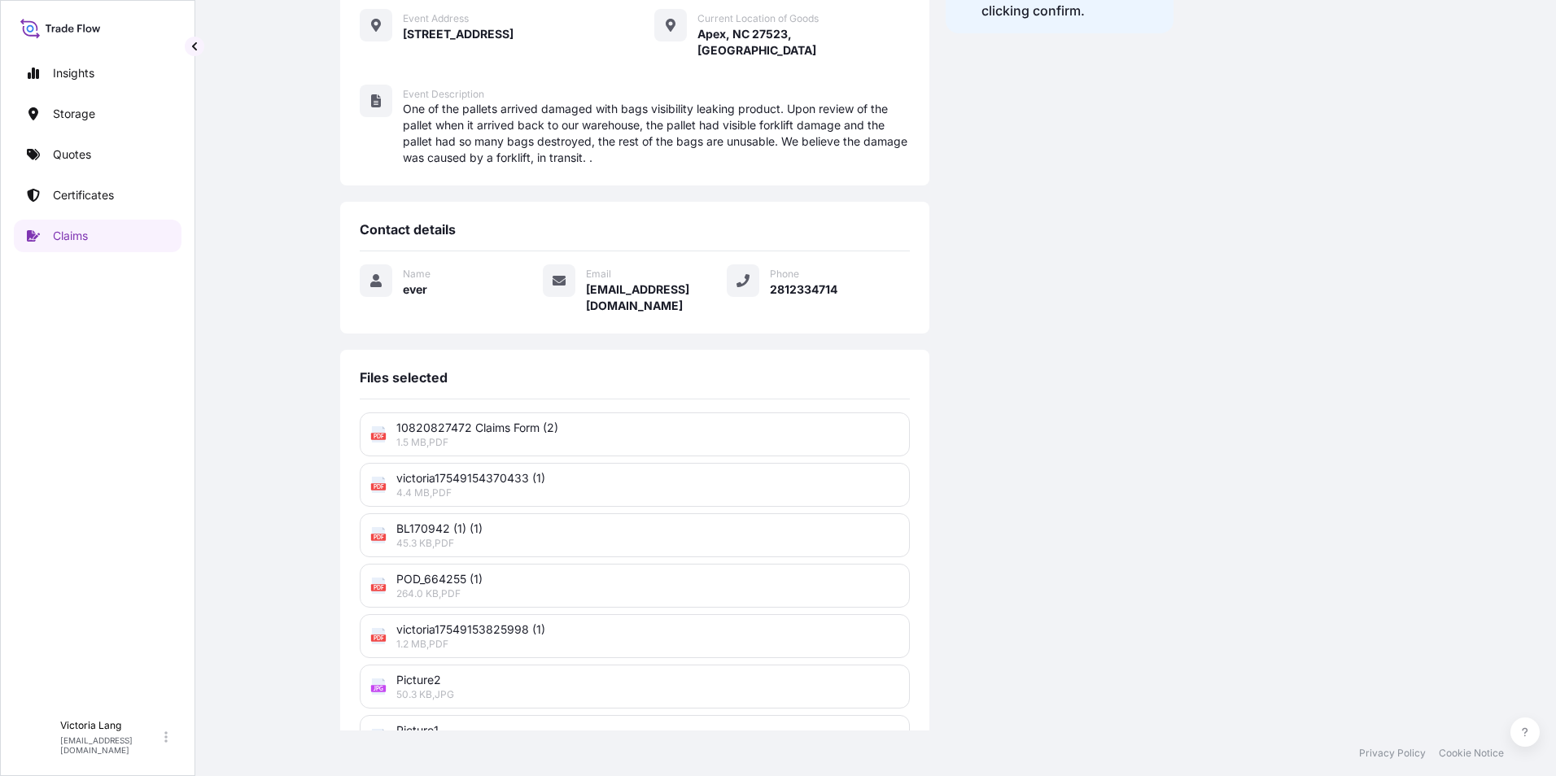
scroll to position [366, 0]
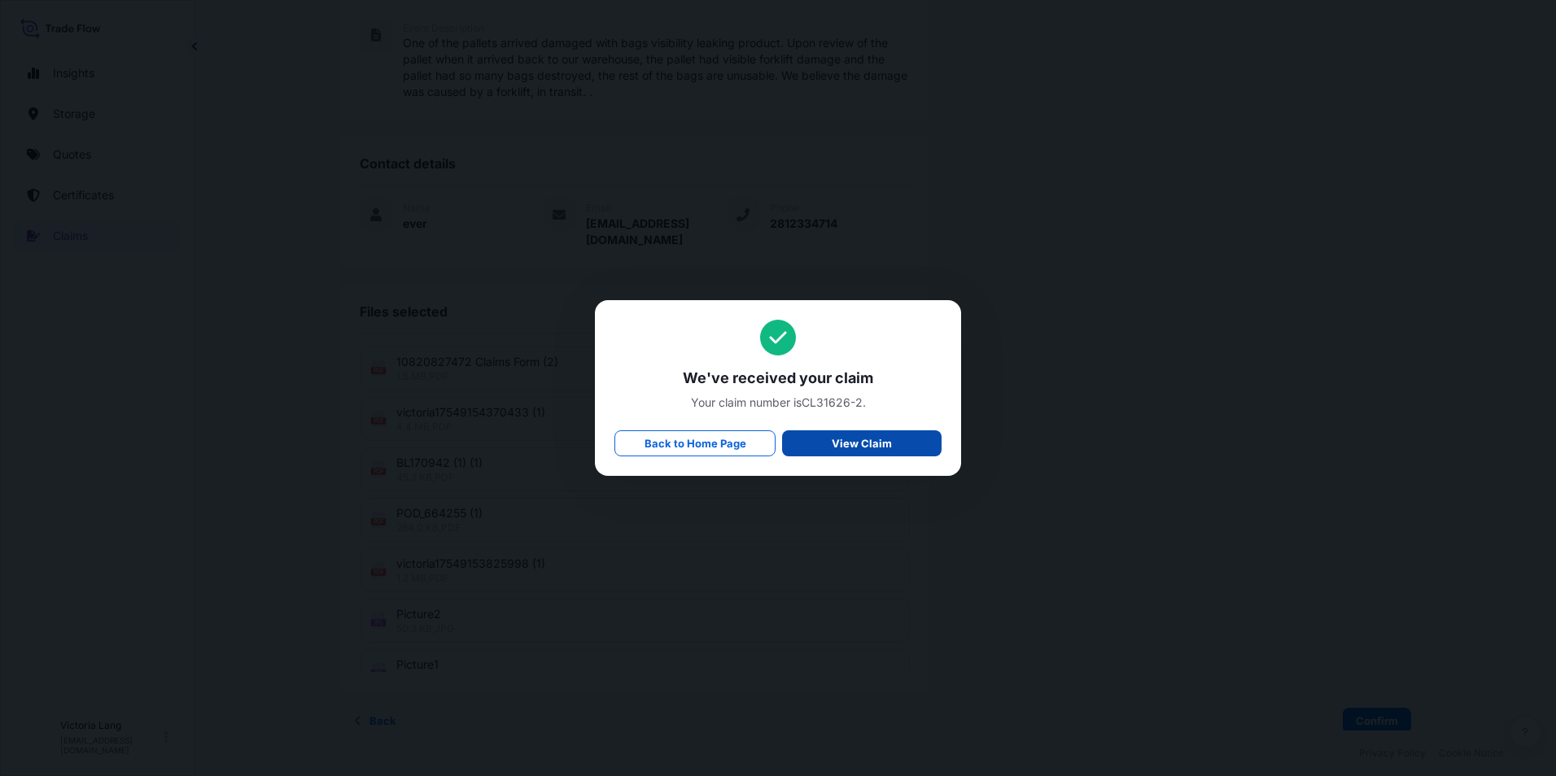
click at [923, 443] on link "View Claim" at bounding box center [861, 443] width 159 height 26
